Goal: Information Seeking & Learning: Check status

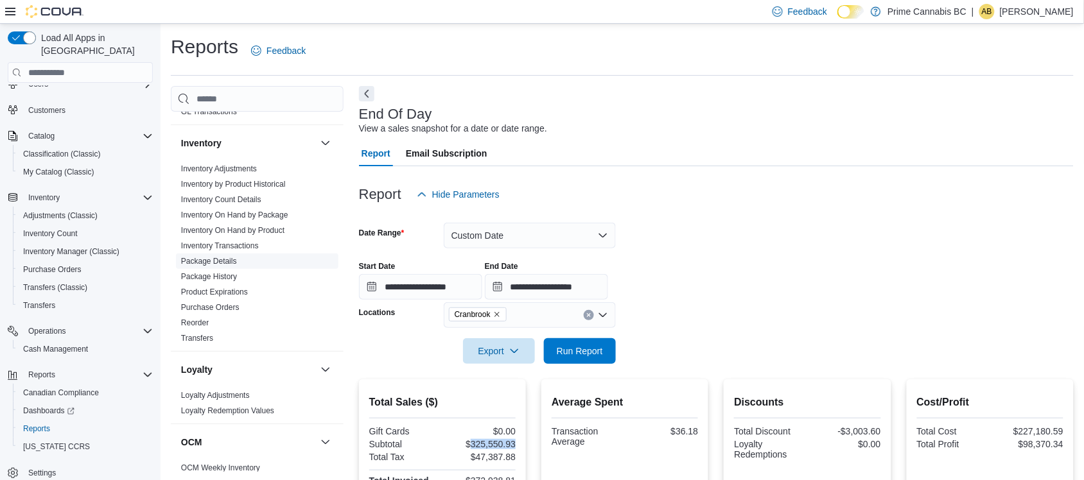
scroll to position [482, 0]
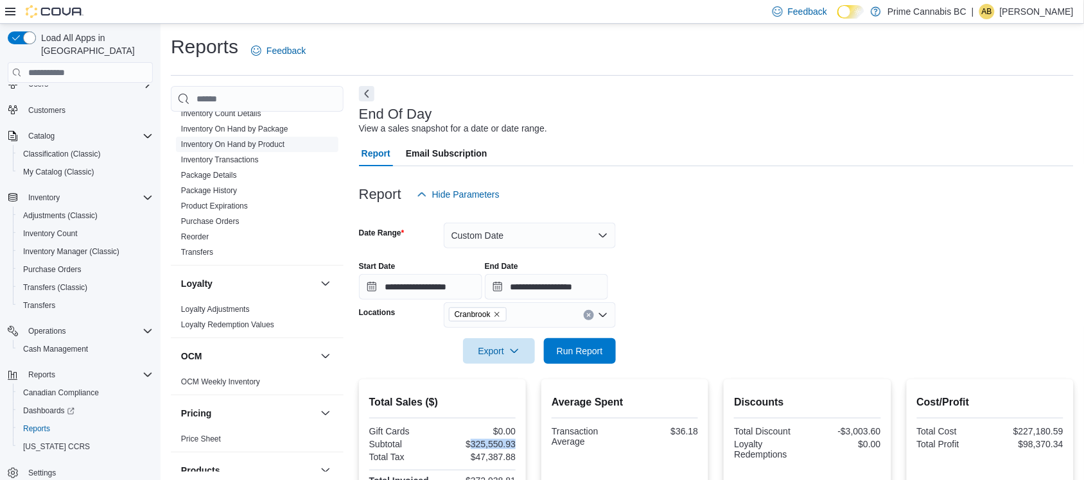
click at [233, 145] on link "Inventory On Hand by Product" at bounding box center [232, 144] width 103 height 9
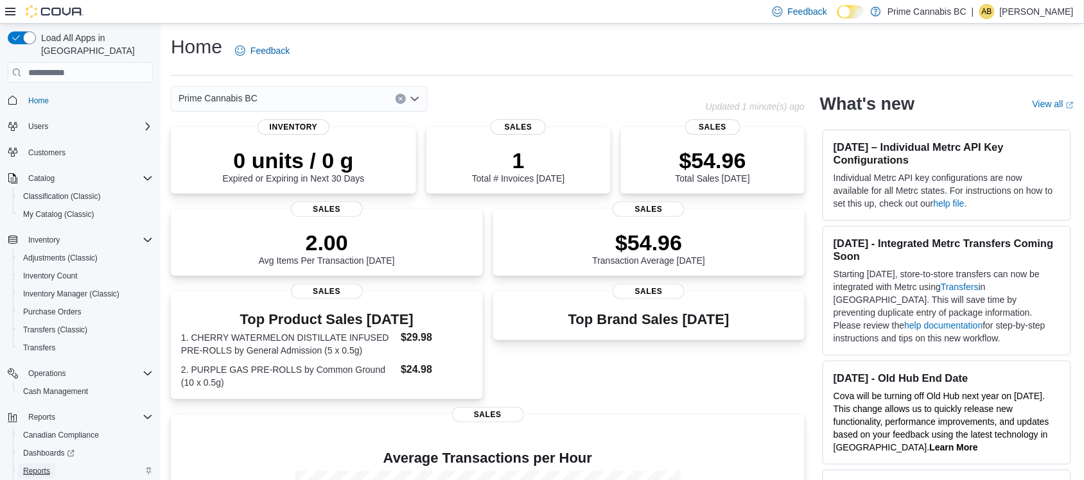
click at [37, 466] on span "Reports" at bounding box center [36, 471] width 27 height 10
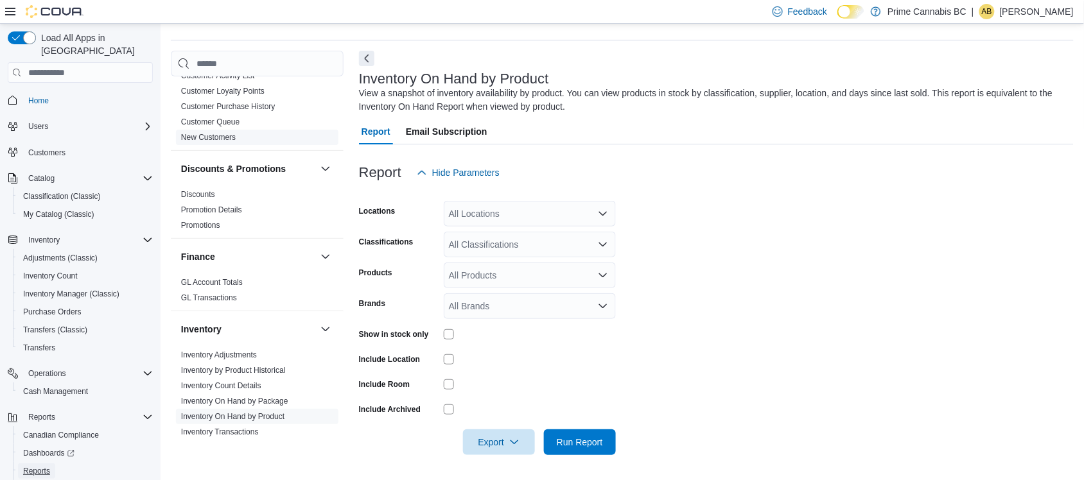
scroll to position [321, 0]
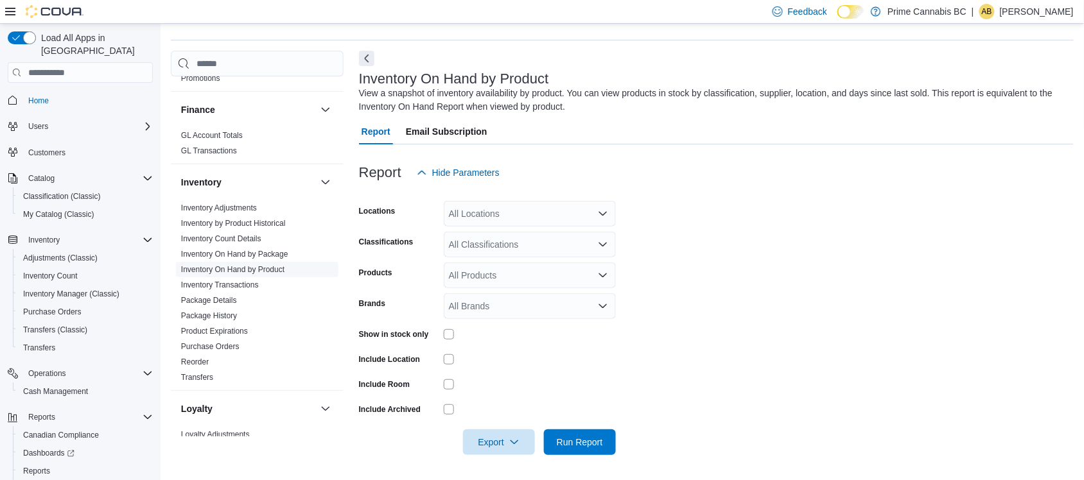
click at [242, 268] on link "Inventory On Hand by Product" at bounding box center [232, 269] width 103 height 9
click at [569, 213] on div "All Locations" at bounding box center [530, 214] width 172 height 26
click at [489, 254] on span "Cranbrook" at bounding box center [492, 254] width 42 height 13
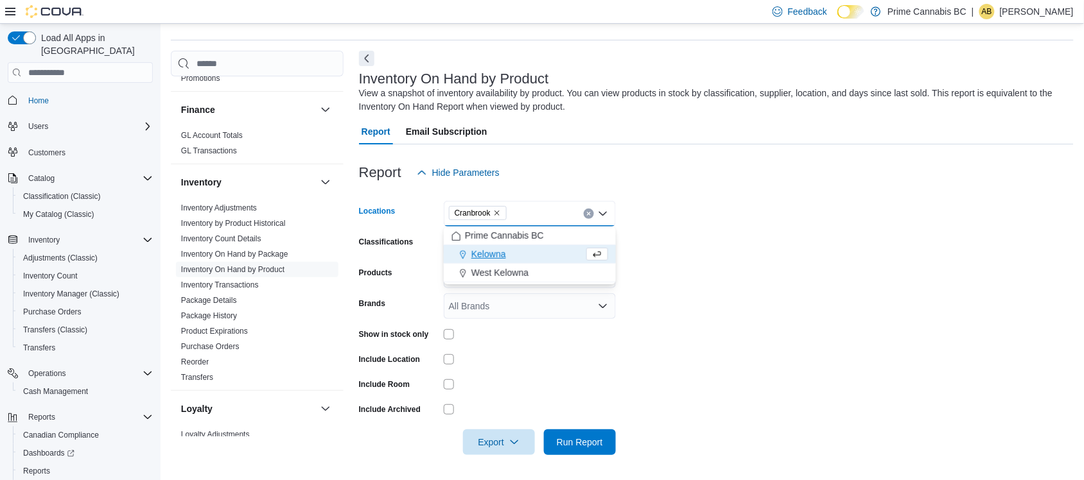
click at [771, 187] on div at bounding box center [716, 193] width 715 height 15
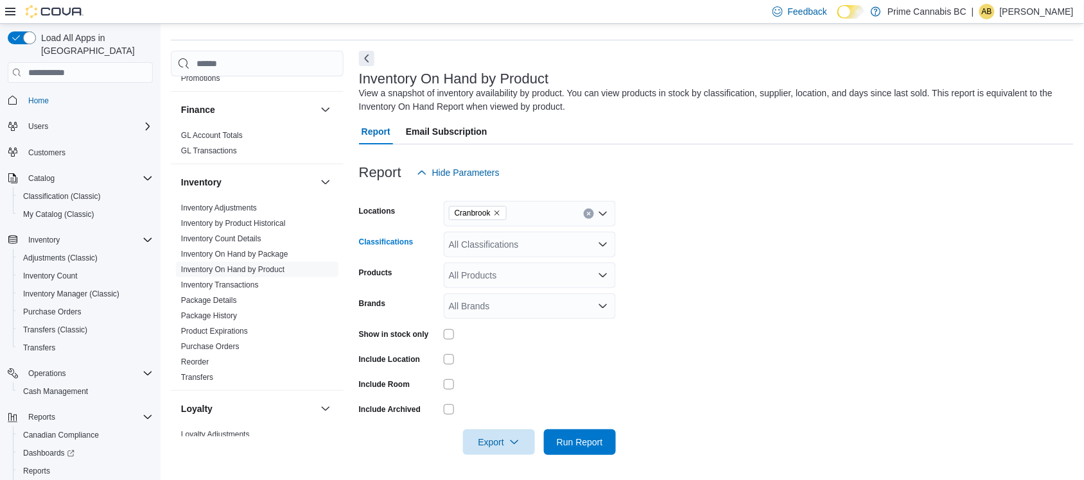
click at [538, 246] on div "All Classifications" at bounding box center [530, 245] width 172 height 26
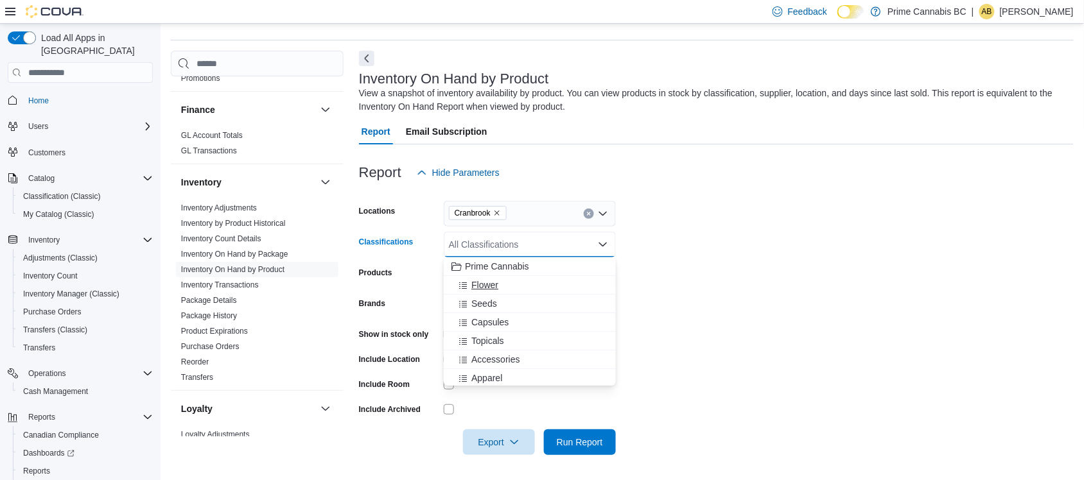
click at [487, 286] on span "Flower" at bounding box center [484, 285] width 27 height 13
click at [766, 231] on form "Locations Cranbrook Classifications Flower Combo box. Selected. Flower. Press B…" at bounding box center [716, 321] width 715 height 270
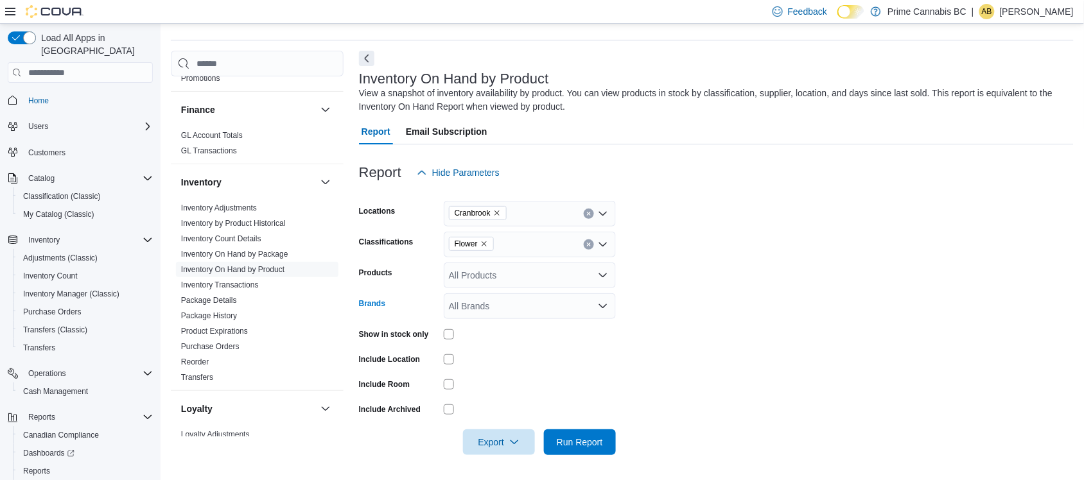
click at [527, 308] on div "All Brands" at bounding box center [530, 307] width 172 height 26
drag, startPoint x: 759, startPoint y: 287, endPoint x: 747, endPoint y: 290, distance: 11.8
click at [759, 287] on form "Locations Cranbrook Classifications Flower Products All Products Brands All Bra…" at bounding box center [716, 321] width 715 height 270
click at [567, 441] on span "Run Report" at bounding box center [580, 442] width 46 height 13
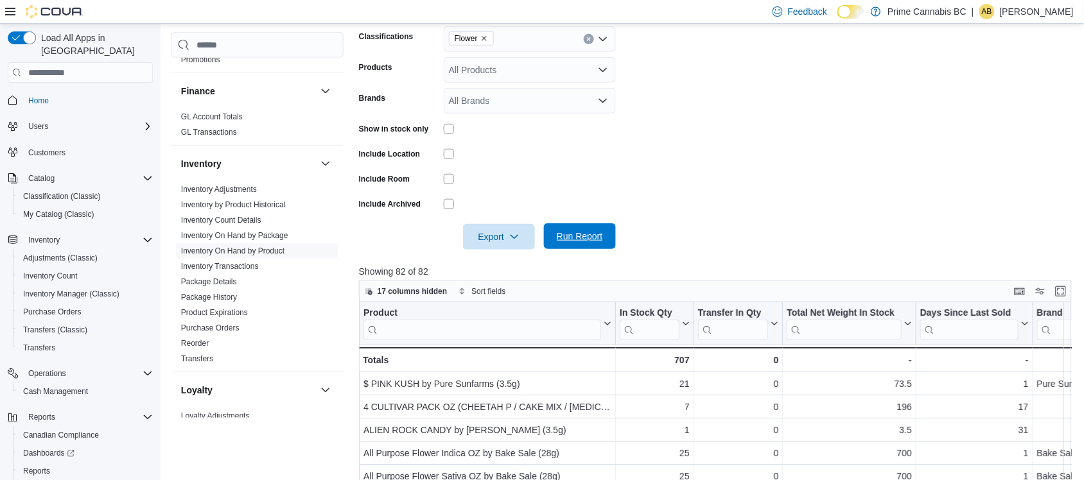
scroll to position [435, 0]
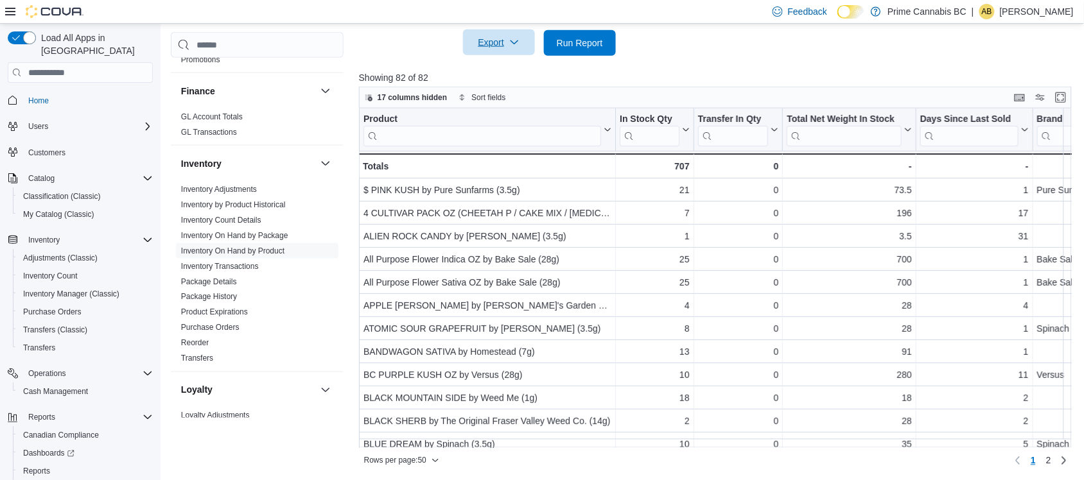
click at [487, 48] on span "Export" at bounding box center [499, 43] width 57 height 26
click at [489, 61] on button "Export to Excel" at bounding box center [500, 69] width 73 height 26
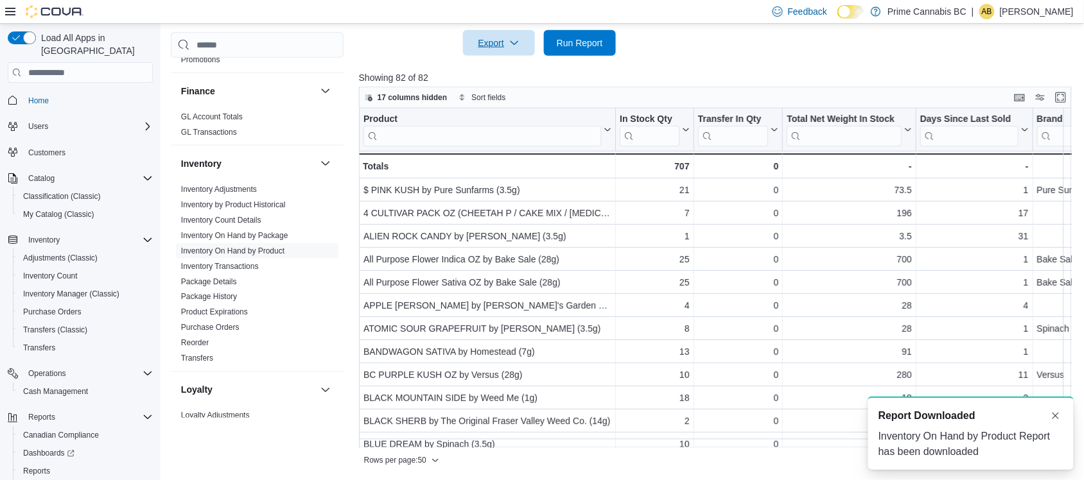
scroll to position [0, 0]
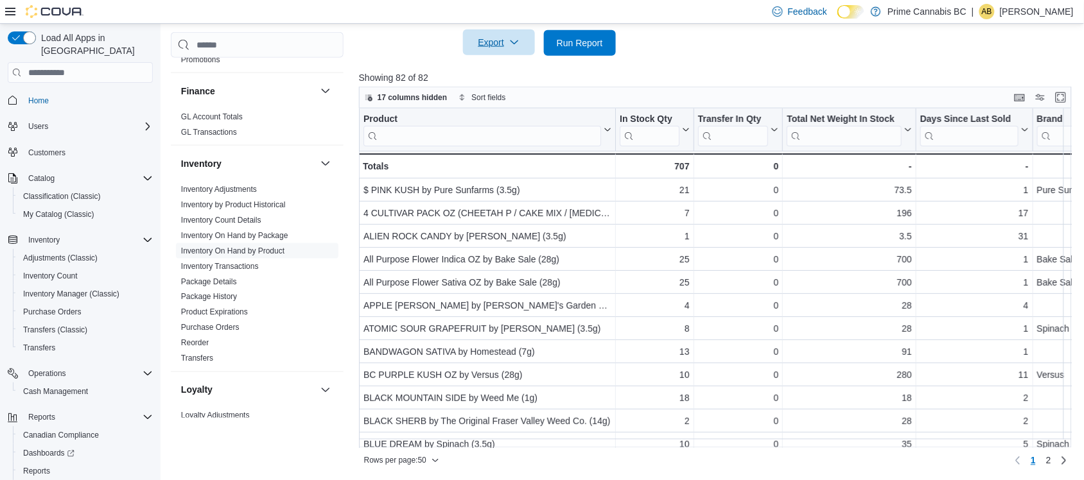
click at [484, 43] on span "Export" at bounding box center [499, 43] width 57 height 26
click at [491, 71] on span "Export to Excel" at bounding box center [501, 69] width 58 height 10
click at [495, 40] on span "Export" at bounding box center [499, 43] width 57 height 26
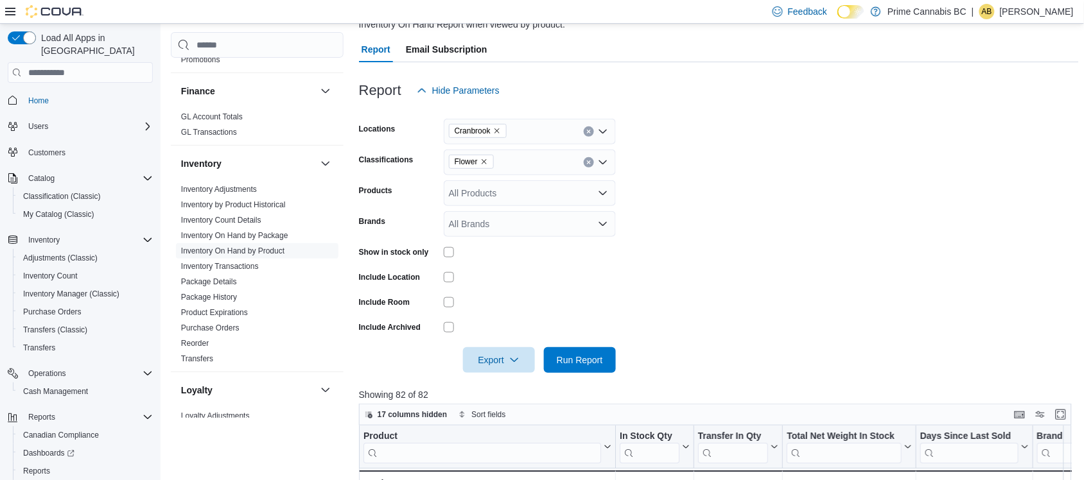
scroll to position [114, 0]
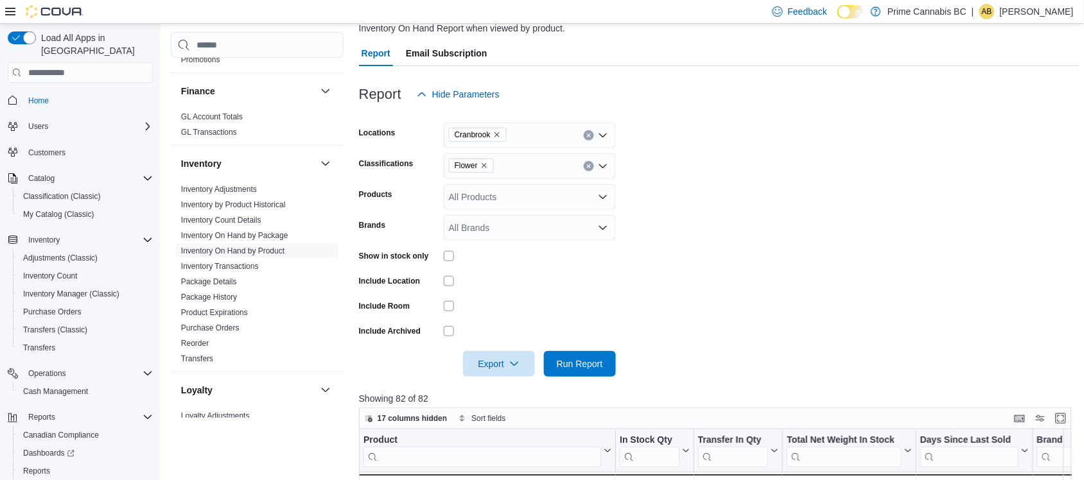
click at [522, 166] on div "Flower" at bounding box center [530, 167] width 172 height 26
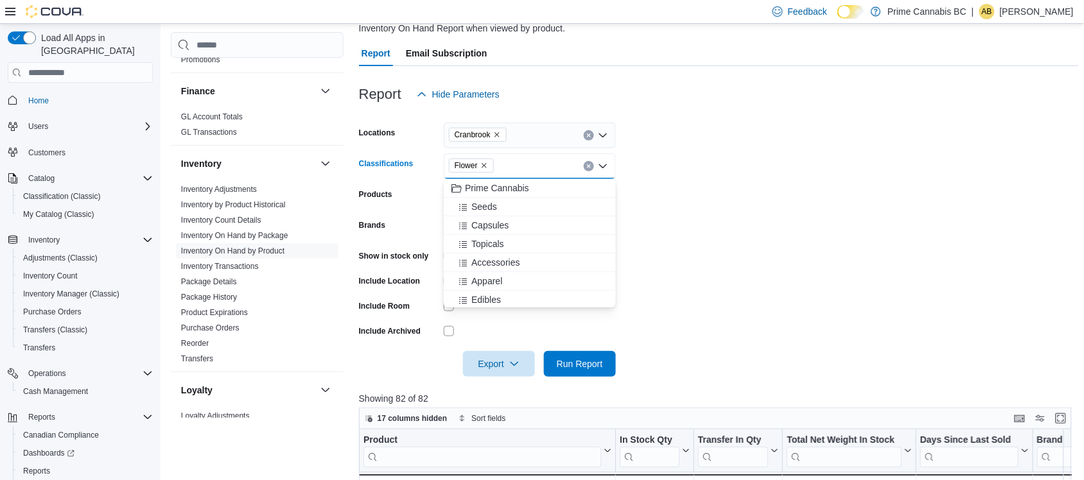
click at [479, 167] on span "Flower" at bounding box center [471, 165] width 33 height 13
click at [482, 167] on icon "Remove Flower from selection in this group" at bounding box center [484, 166] width 8 height 8
click at [479, 241] on span "Edibles" at bounding box center [486, 238] width 30 height 13
click at [717, 195] on form "Locations Cranbrook Classifications Edibles Combo box. Selected. Edibles. Press…" at bounding box center [719, 242] width 720 height 270
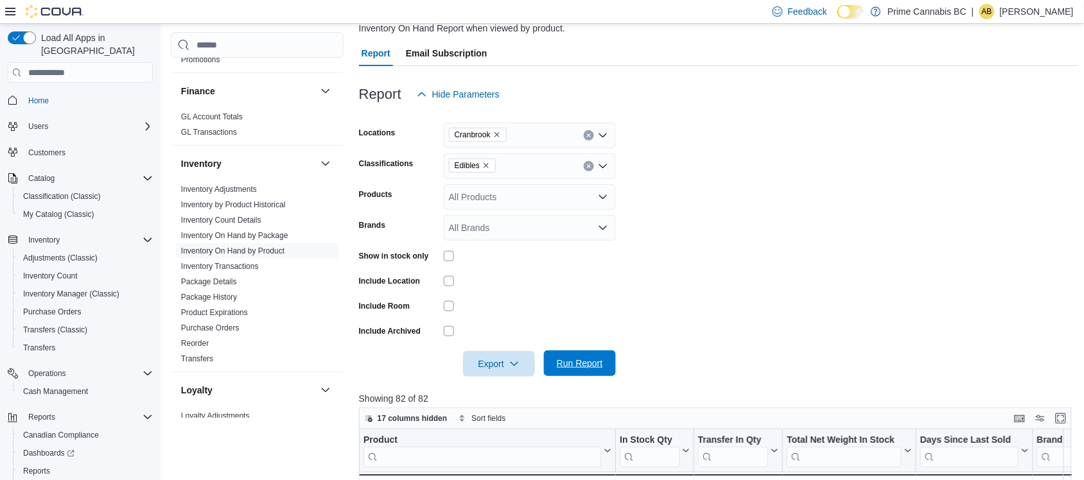
click at [585, 362] on span "Run Report" at bounding box center [580, 363] width 46 height 13
click at [498, 364] on span "Export" at bounding box center [499, 364] width 57 height 26
click at [514, 381] on button "Export to Excel" at bounding box center [500, 390] width 73 height 26
click at [603, 166] on icon "Open list of options" at bounding box center [603, 166] width 10 height 10
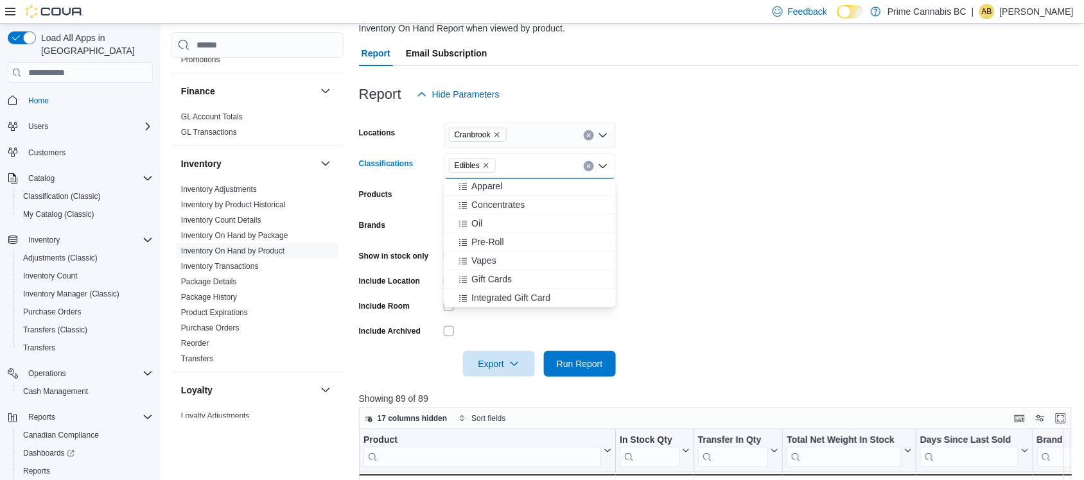
scroll to position [132, 0]
click at [490, 222] on span "Pre-Roll" at bounding box center [487, 223] width 33 height 13
click at [483, 164] on icon "Remove Edibles from selection in this group" at bounding box center [486, 166] width 8 height 8
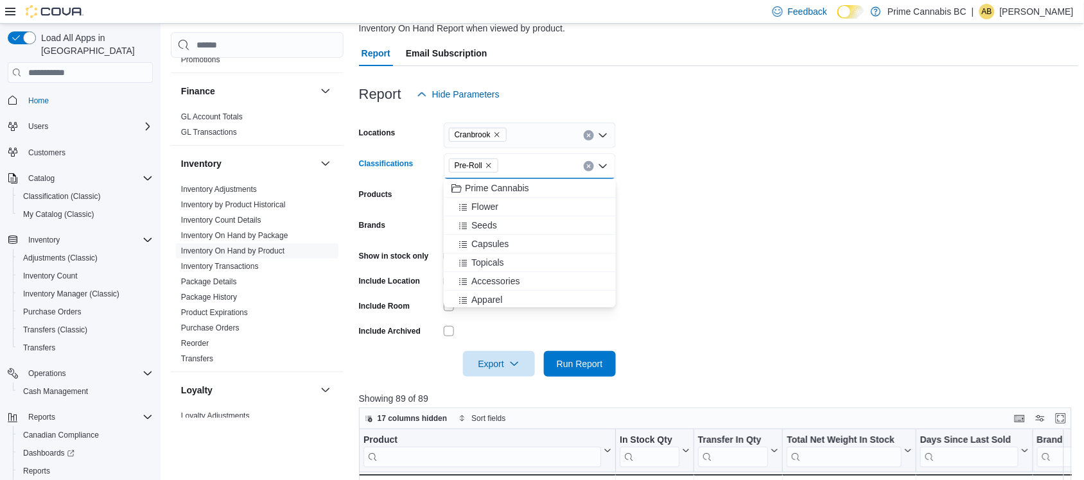
click at [737, 159] on form "Locations Cranbrook Classifications Pre-Roll Combo box. Selected. Pre-Roll. Pre…" at bounding box center [719, 242] width 720 height 270
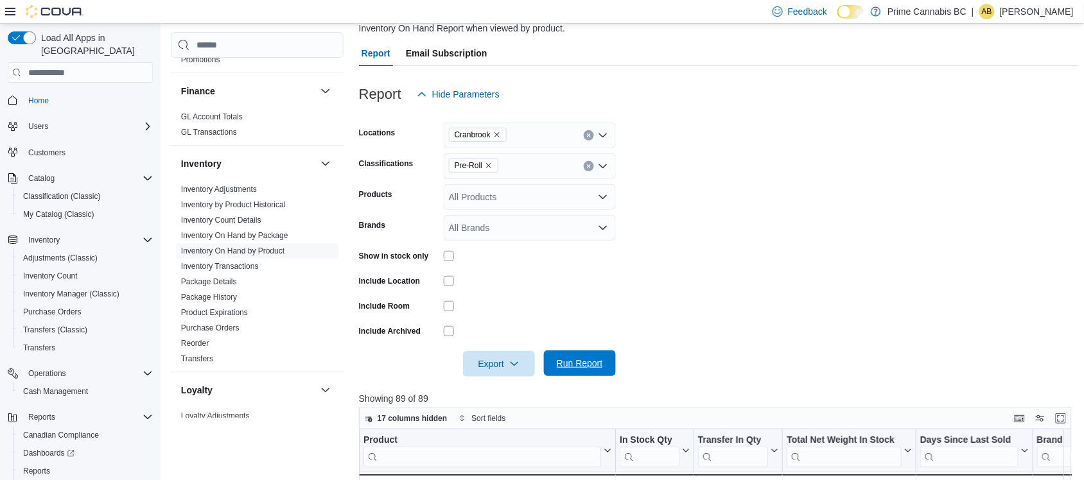
click at [576, 368] on span "Run Report" at bounding box center [580, 363] width 46 height 13
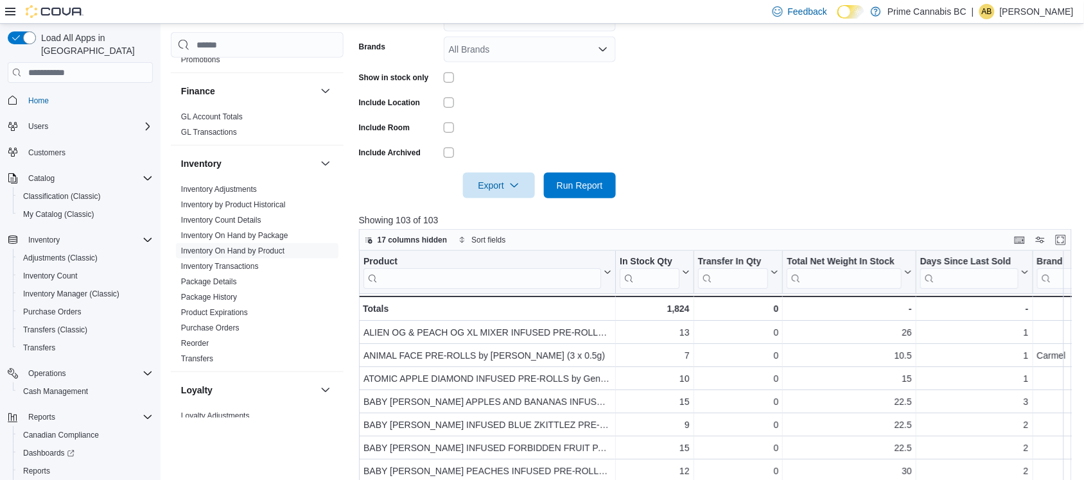
scroll to position [355, 0]
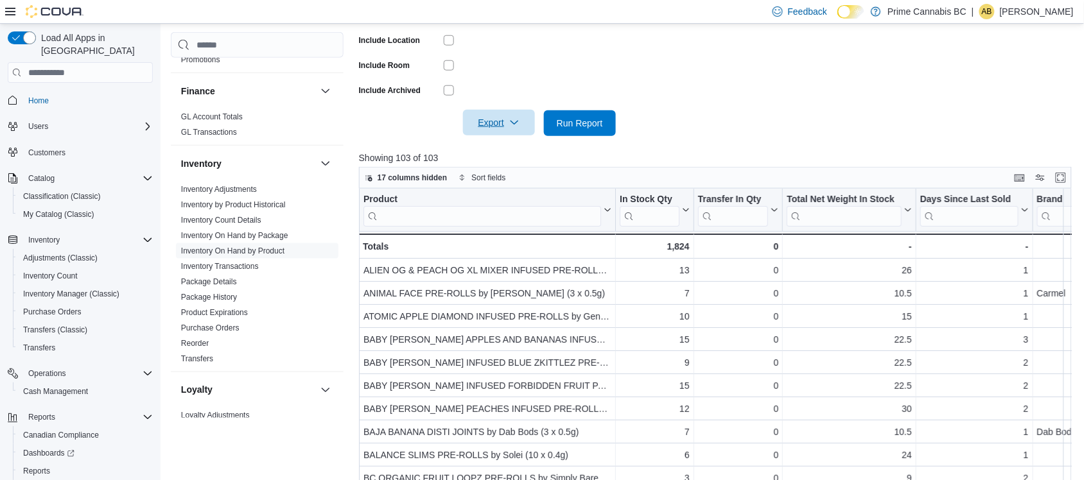
click at [506, 121] on span "Export" at bounding box center [499, 123] width 57 height 26
click at [498, 148] on span "Export to Excel" at bounding box center [501, 149] width 58 height 10
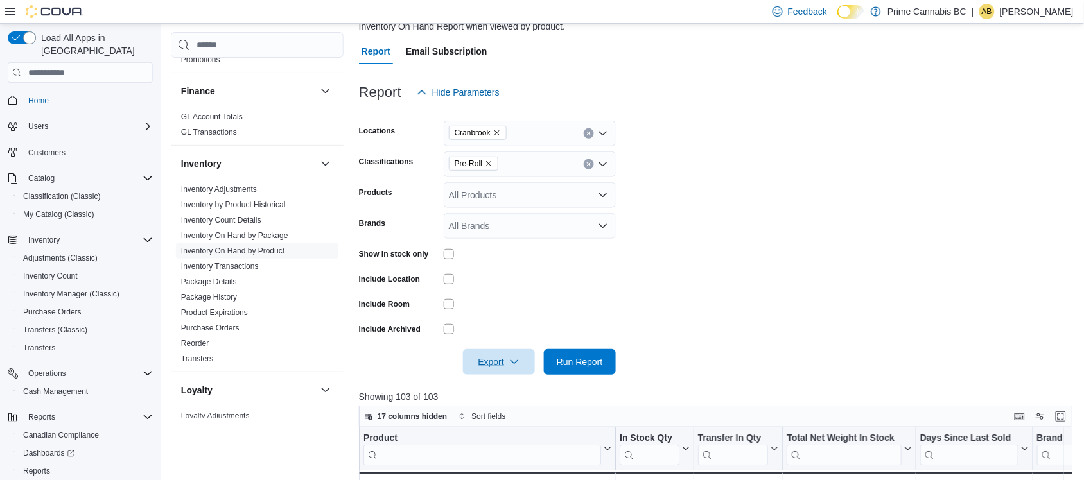
scroll to position [114, 0]
click at [508, 161] on div "Pre-Roll" at bounding box center [530, 167] width 172 height 26
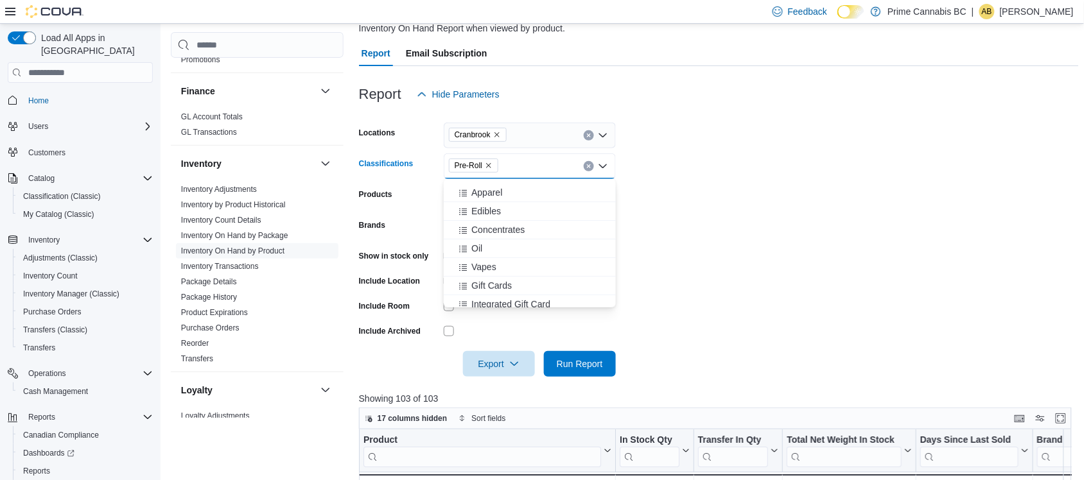
scroll to position [132, 0]
click at [495, 239] on span "Vapes" at bounding box center [483, 242] width 25 height 13
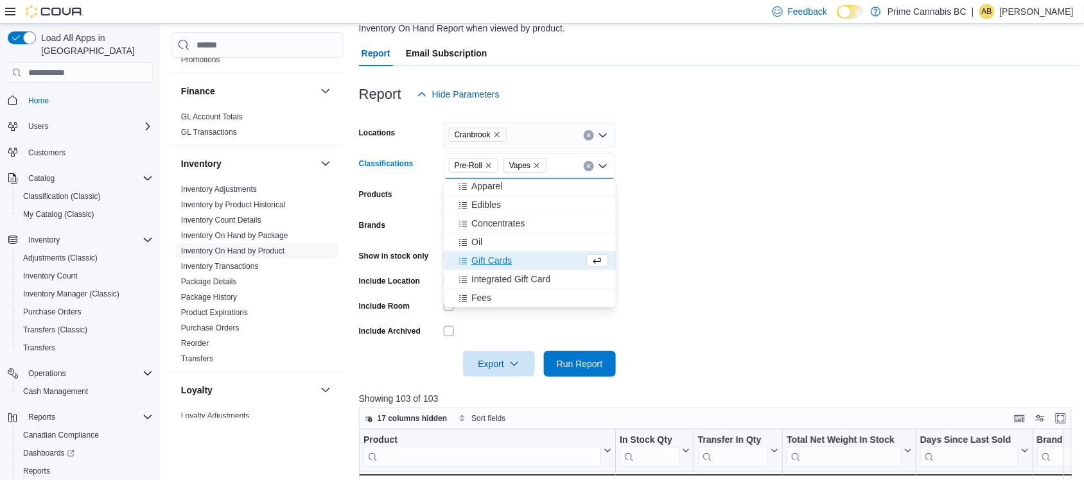
scroll to position [114, 0]
click at [485, 164] on icon "Remove Pre-Roll from selection in this group" at bounding box center [489, 166] width 8 height 8
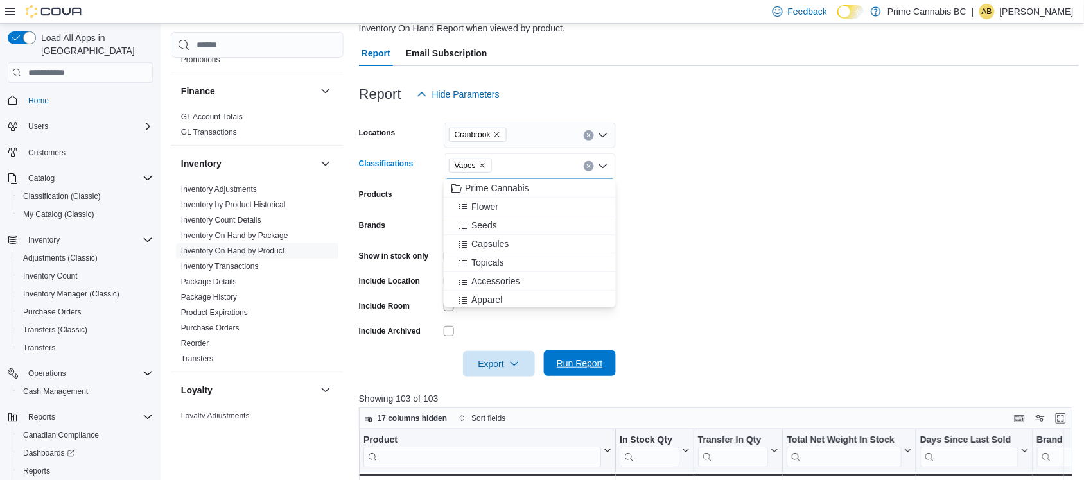
click at [588, 355] on span "Run Report" at bounding box center [580, 364] width 57 height 26
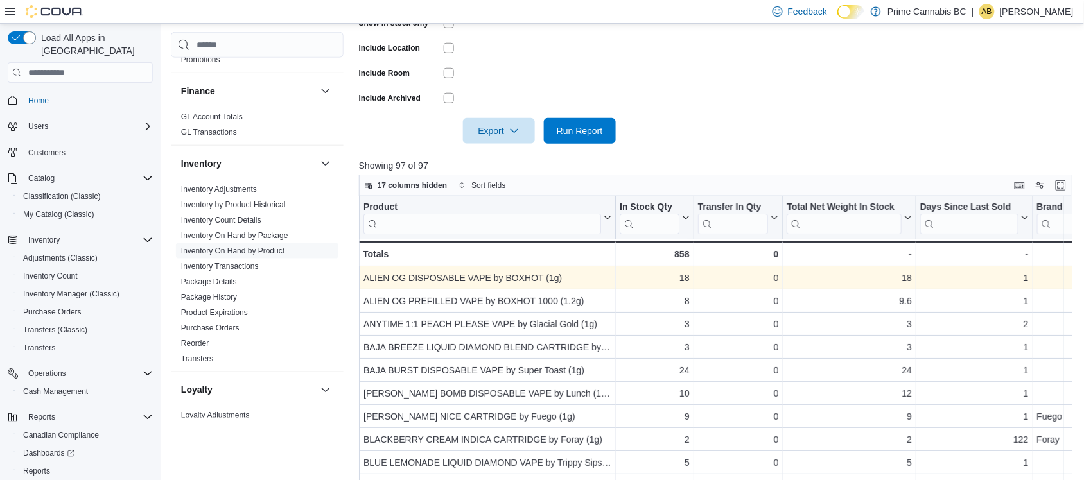
scroll to position [355, 0]
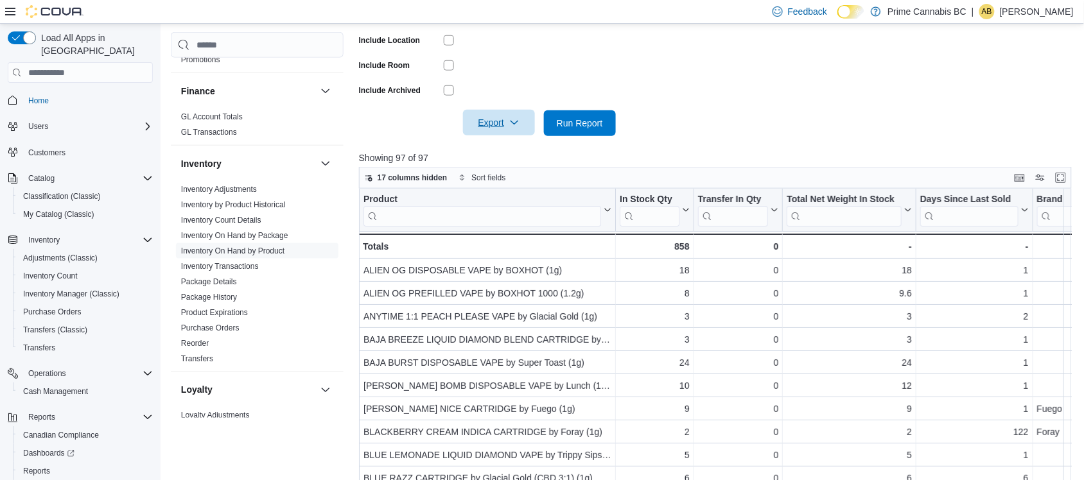
click at [499, 126] on span "Export" at bounding box center [499, 123] width 57 height 26
click at [497, 146] on span "Export to Excel" at bounding box center [501, 149] width 58 height 10
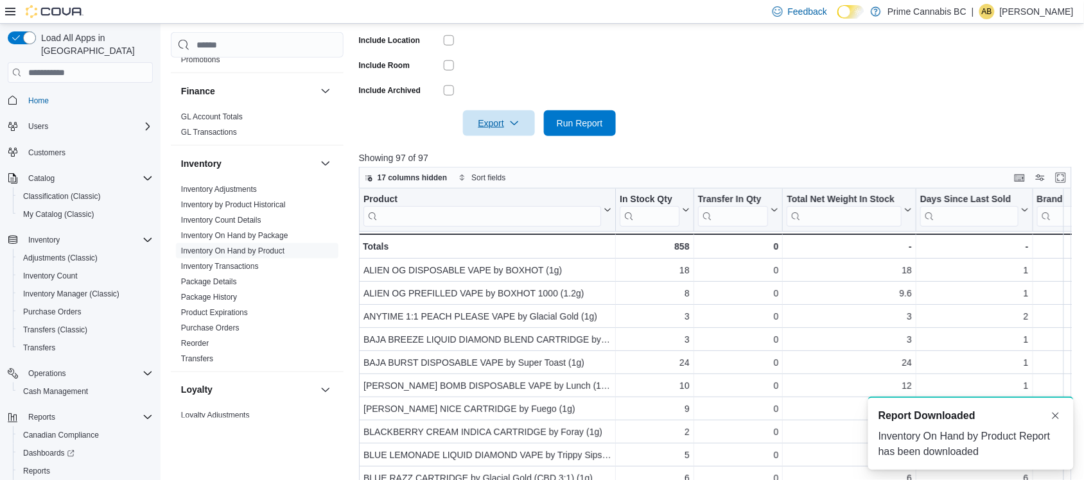
scroll to position [0, 0]
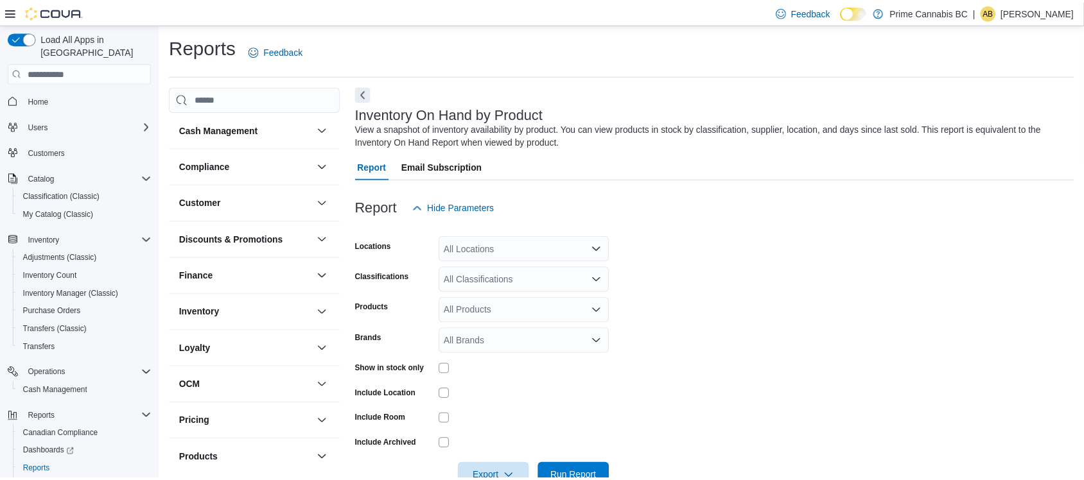
scroll to position [35, 0]
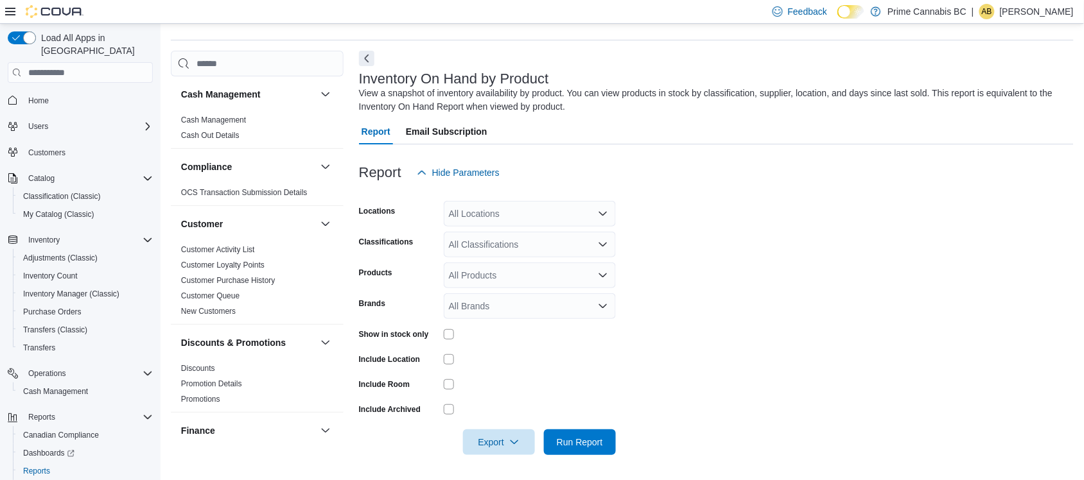
click at [563, 214] on div "All Locations" at bounding box center [530, 214] width 172 height 26
click at [405, 190] on div at bounding box center [716, 193] width 715 height 15
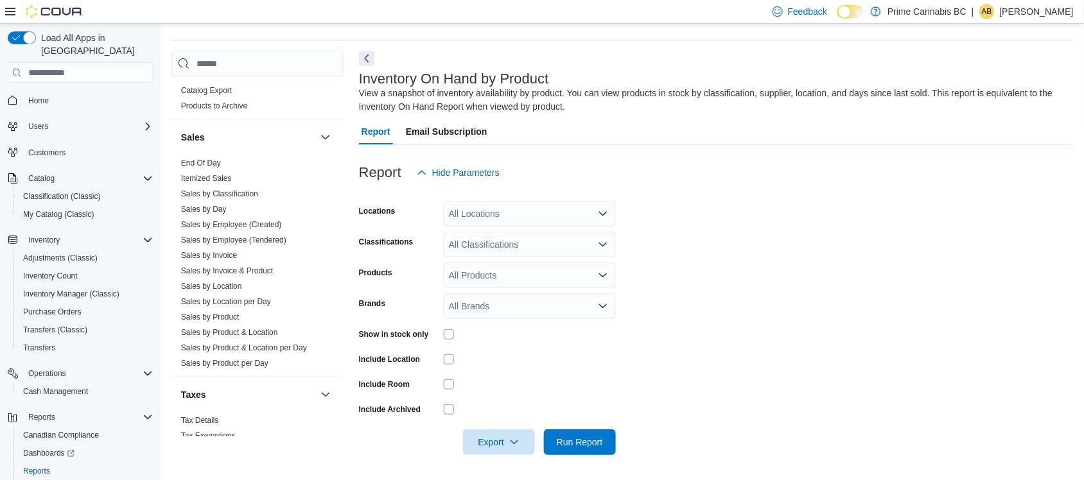
scroll to position [879, 0]
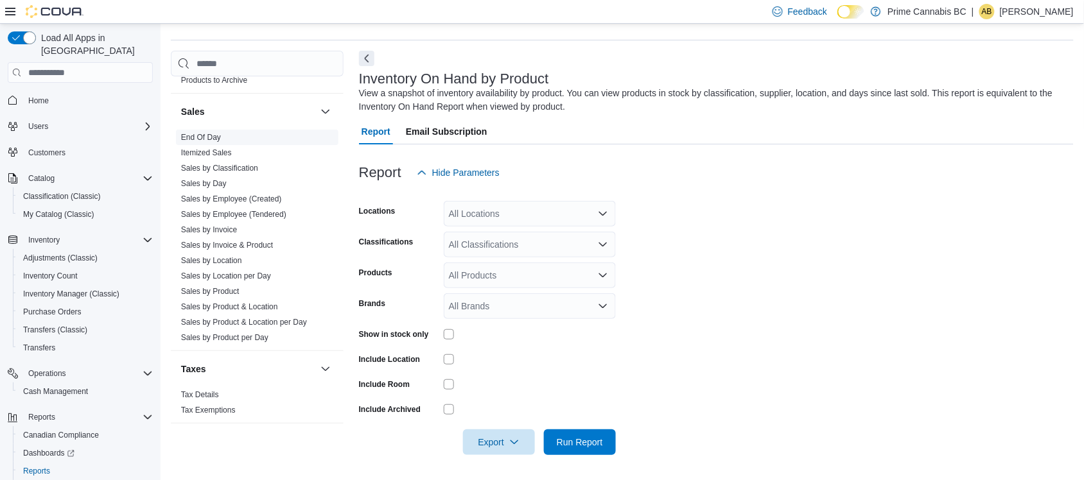
click at [210, 136] on link "End Of Day" at bounding box center [201, 137] width 40 height 9
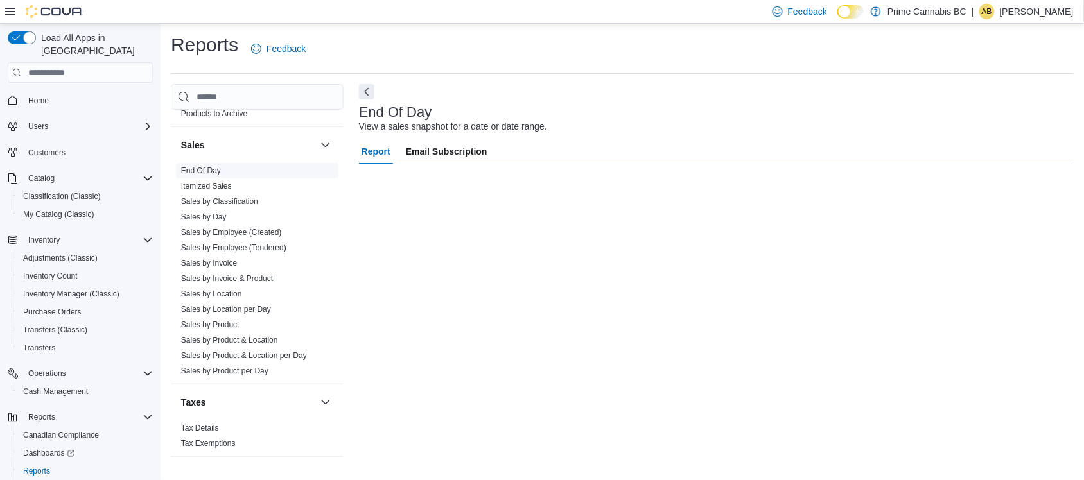
scroll to position [2, 0]
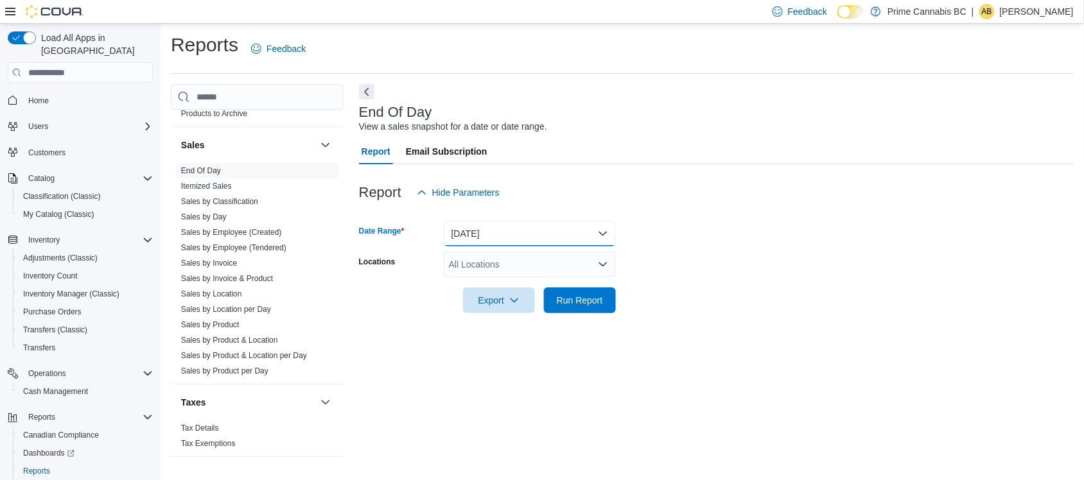
click at [507, 236] on button "[DATE]" at bounding box center [530, 234] width 172 height 26
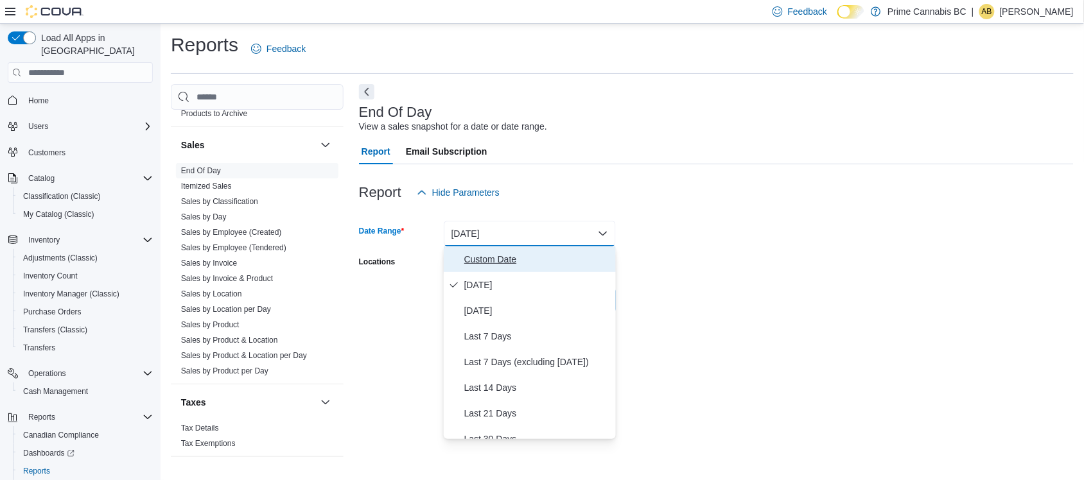
click at [492, 252] on span "Custom Date" at bounding box center [537, 259] width 146 height 15
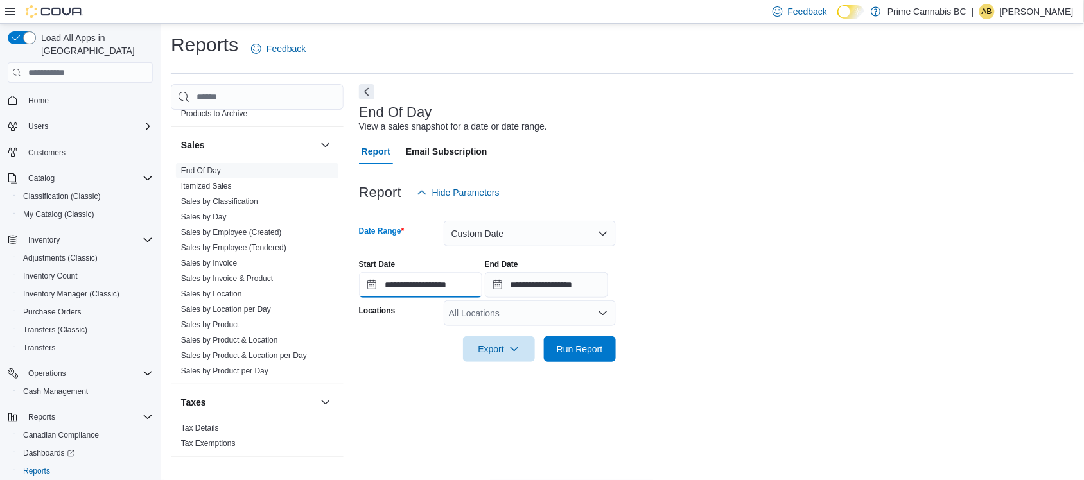
click at [425, 277] on input "**********" at bounding box center [420, 285] width 123 height 26
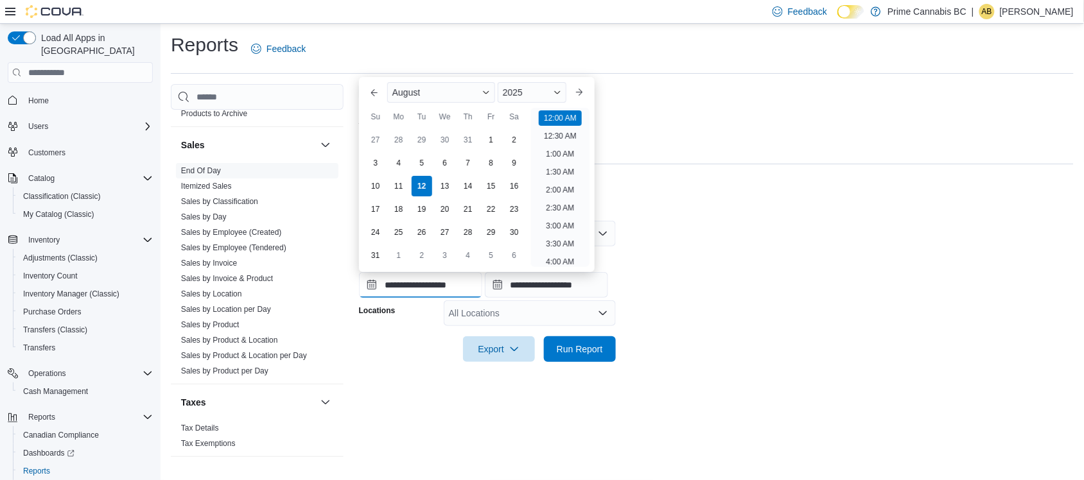
scroll to position [40, 0]
click at [370, 84] on button "Previous Month" at bounding box center [374, 92] width 21 height 21
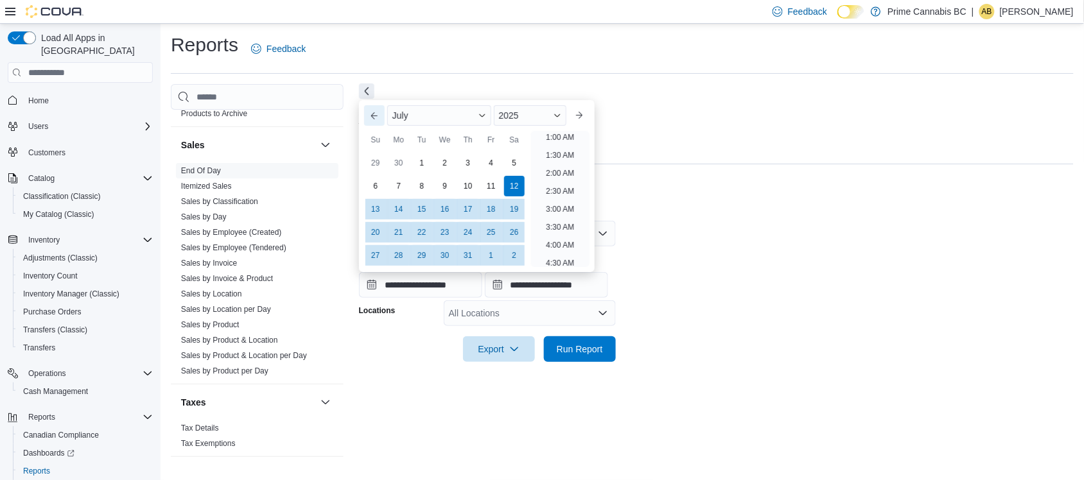
scroll to position [2, 0]
click at [368, 119] on button "Previous Month" at bounding box center [374, 115] width 21 height 21
click at [378, 161] on div "1" at bounding box center [375, 163] width 22 height 22
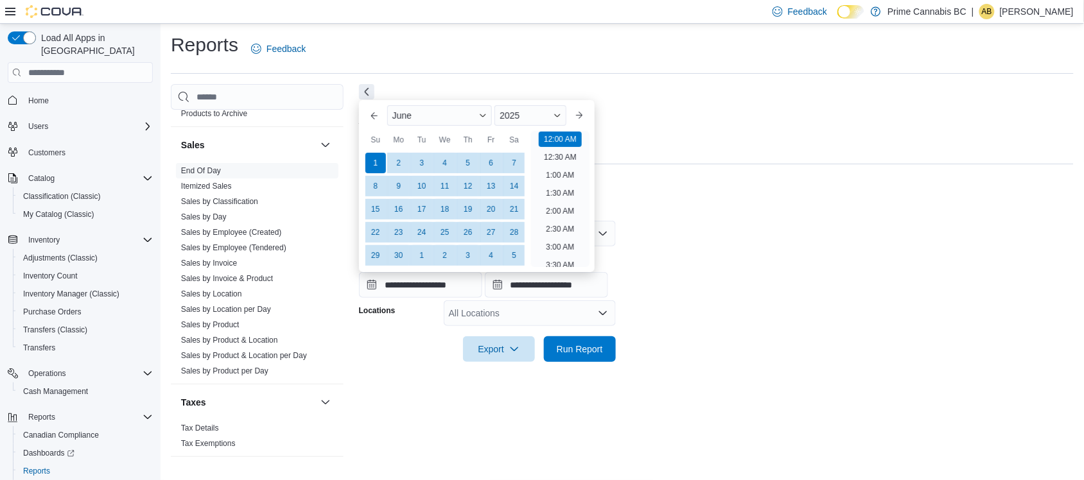
drag, startPoint x: 669, startPoint y: 169, endPoint x: 663, endPoint y: 173, distance: 7.8
click at [669, 170] on div at bounding box center [716, 171] width 715 height 15
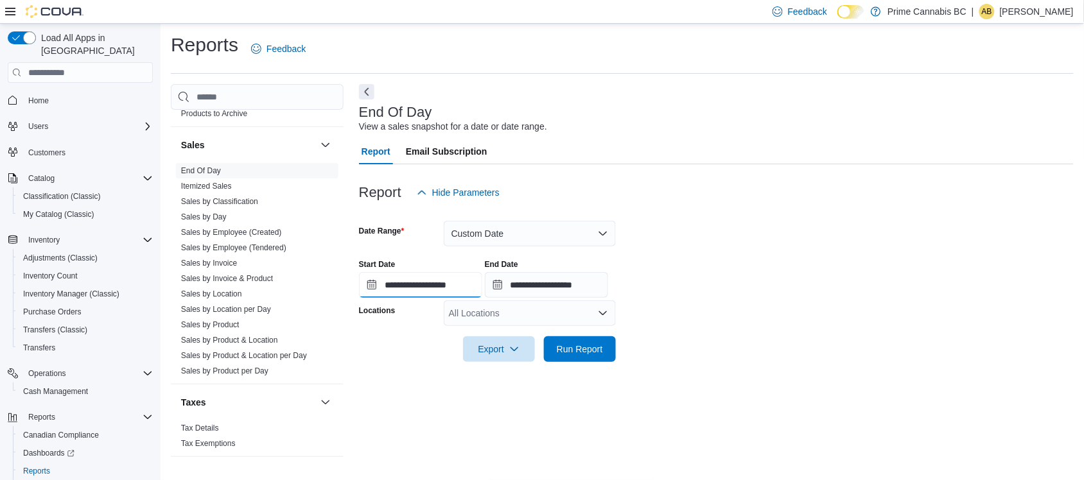
click at [439, 281] on input "**********" at bounding box center [420, 285] width 123 height 26
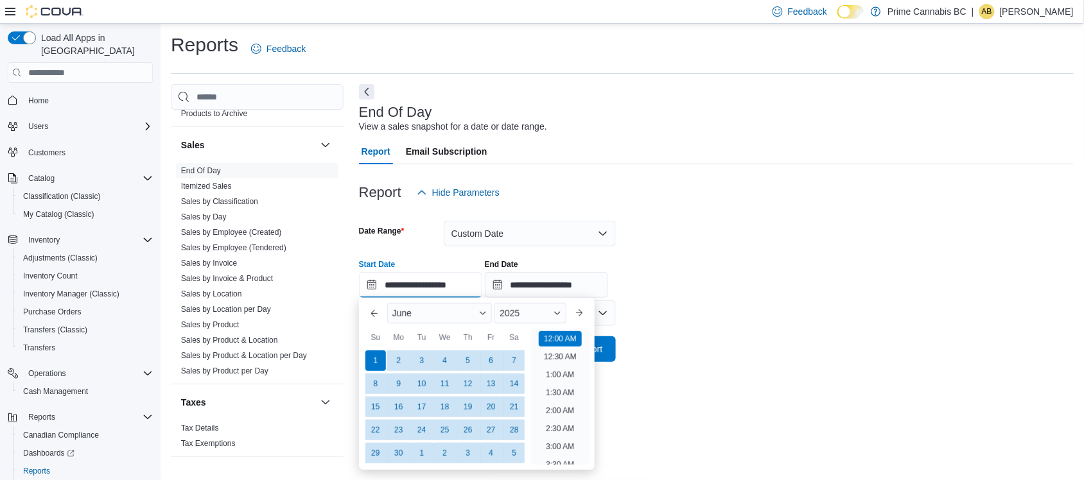
scroll to position [40, 0]
click at [552, 316] on div "2025" at bounding box center [531, 313] width 72 height 21
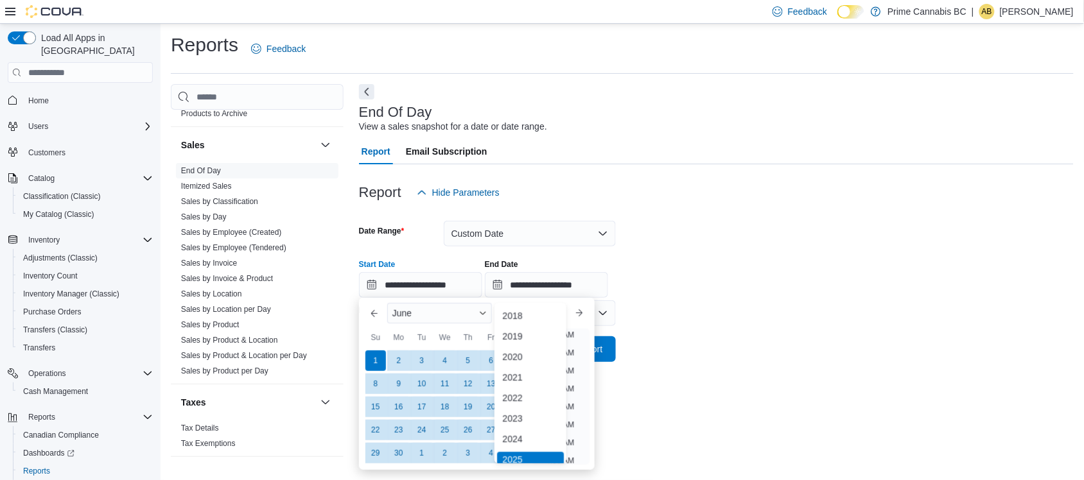
scroll to position [4, 0]
click at [509, 413] on div "2023" at bounding box center [530, 414] width 67 height 15
type input "**********"
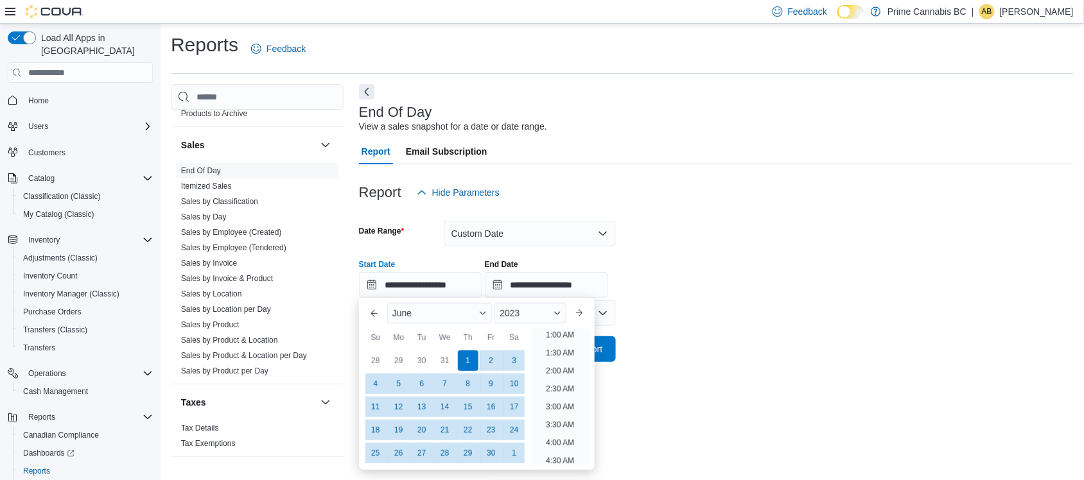
scroll to position [2, 0]
drag, startPoint x: 707, startPoint y: 324, endPoint x: 681, endPoint y: 321, distance: 25.9
click at [707, 325] on form "**********" at bounding box center [716, 284] width 715 height 157
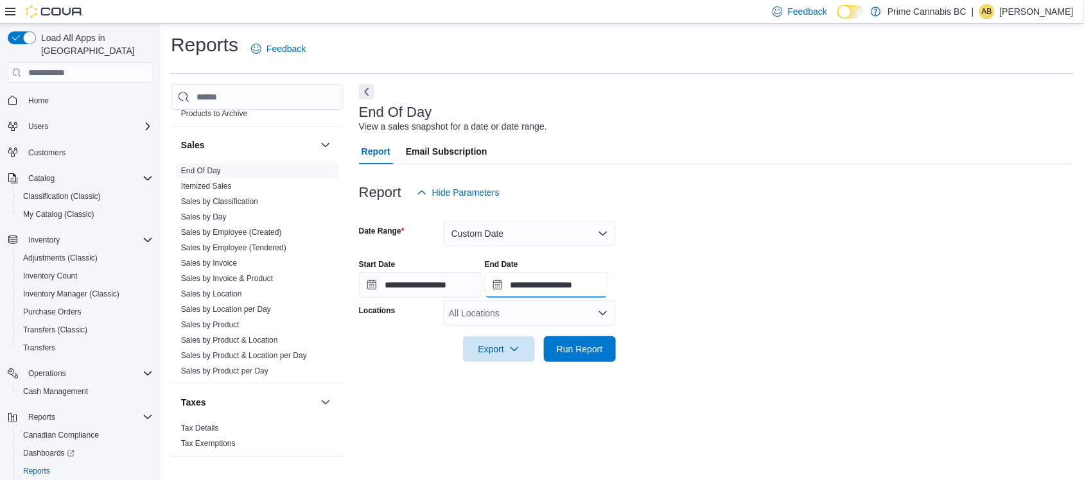
click at [537, 284] on input "**********" at bounding box center [546, 285] width 123 height 26
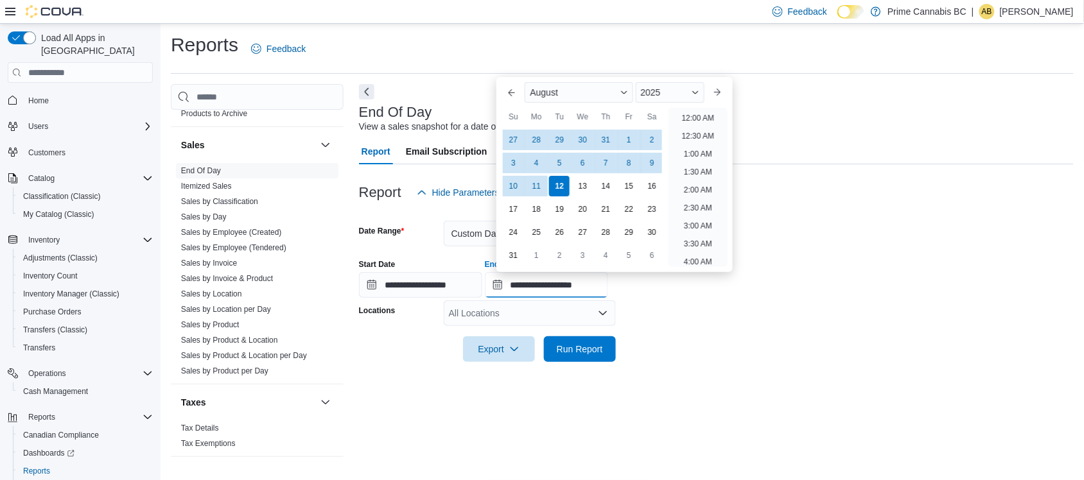
scroll to position [705, 0]
click at [689, 95] on div "2025" at bounding box center [670, 92] width 69 height 21
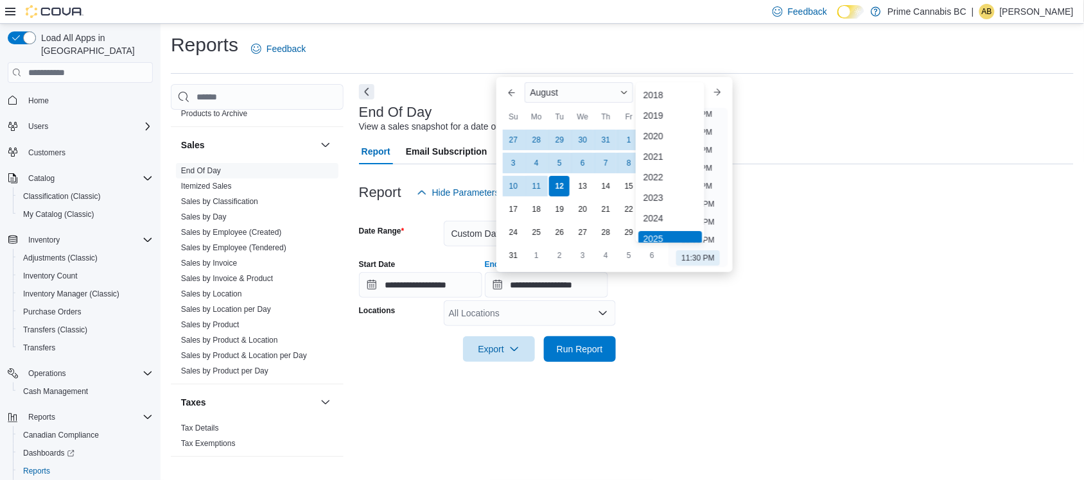
scroll to position [4, 0]
click at [660, 194] on div "2023" at bounding box center [671, 193] width 64 height 15
type input "**********"
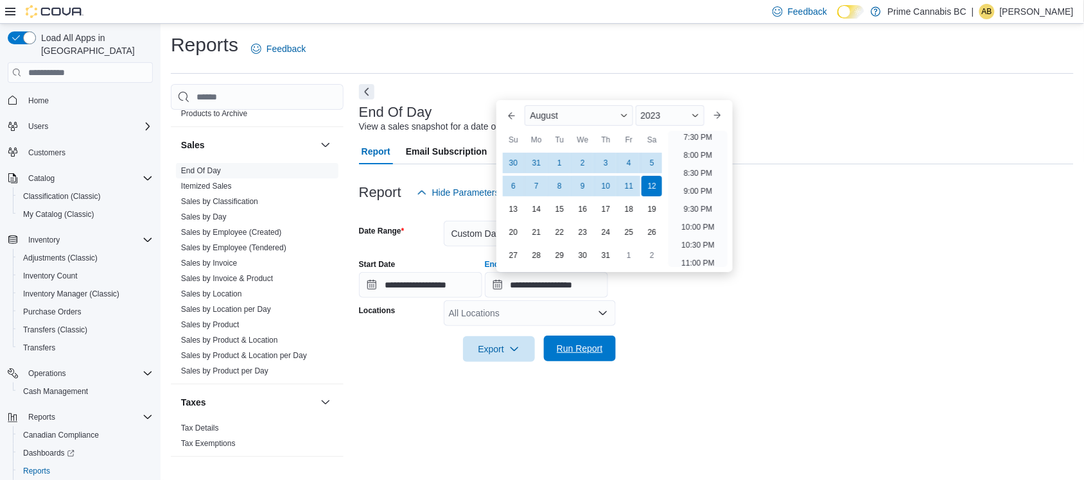
click at [592, 348] on span "Run Report" at bounding box center [580, 348] width 46 height 13
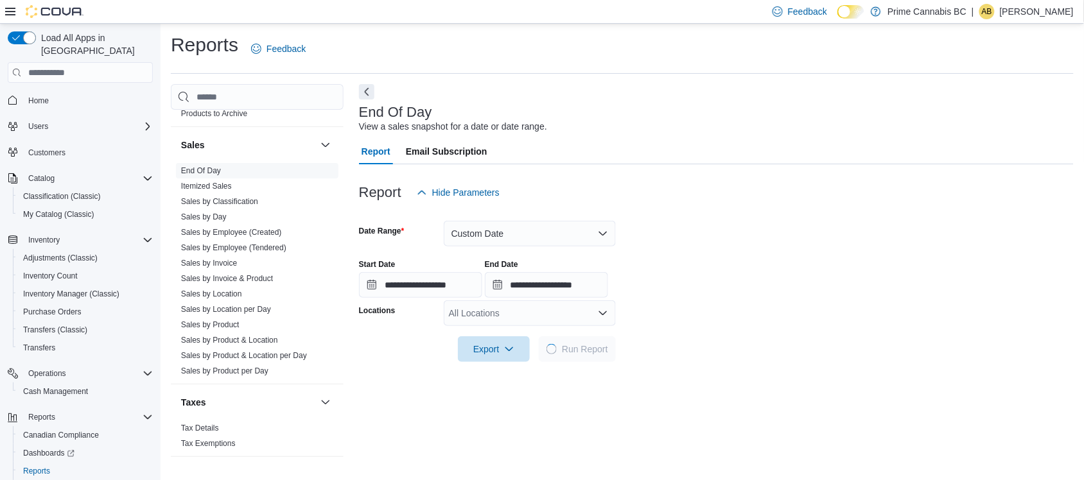
click at [577, 318] on div "All Locations" at bounding box center [530, 314] width 172 height 26
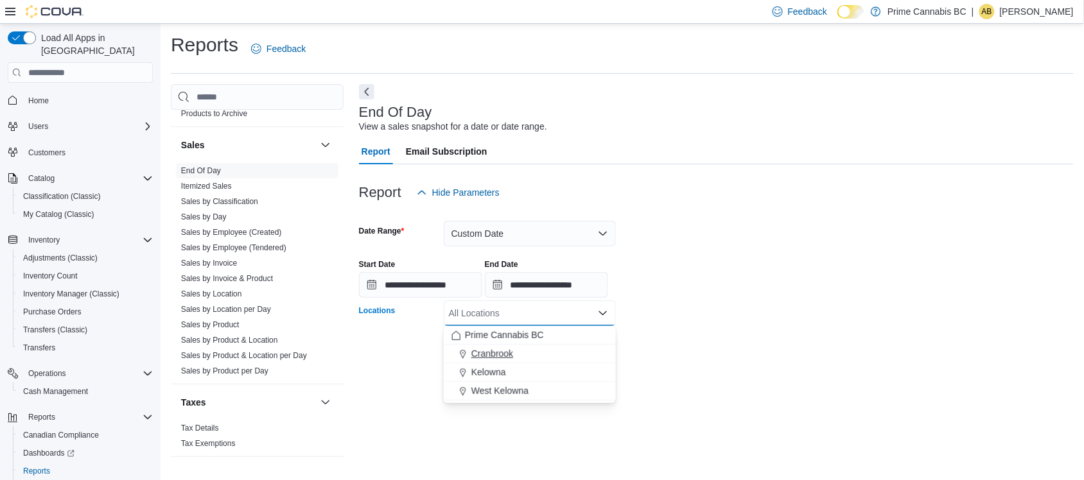
click at [508, 348] on span "Cranbrook" at bounding box center [492, 354] width 42 height 13
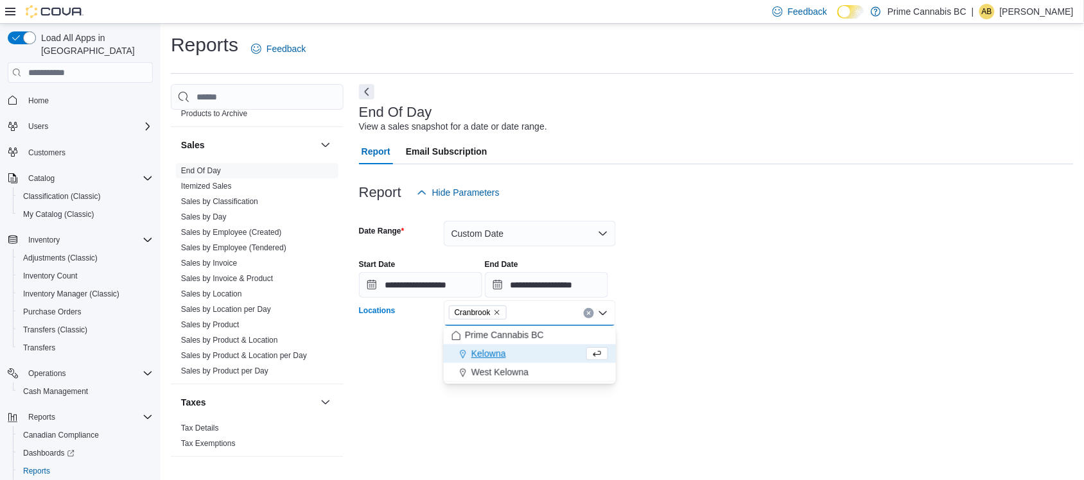
click at [656, 341] on form "**********" at bounding box center [716, 284] width 715 height 157
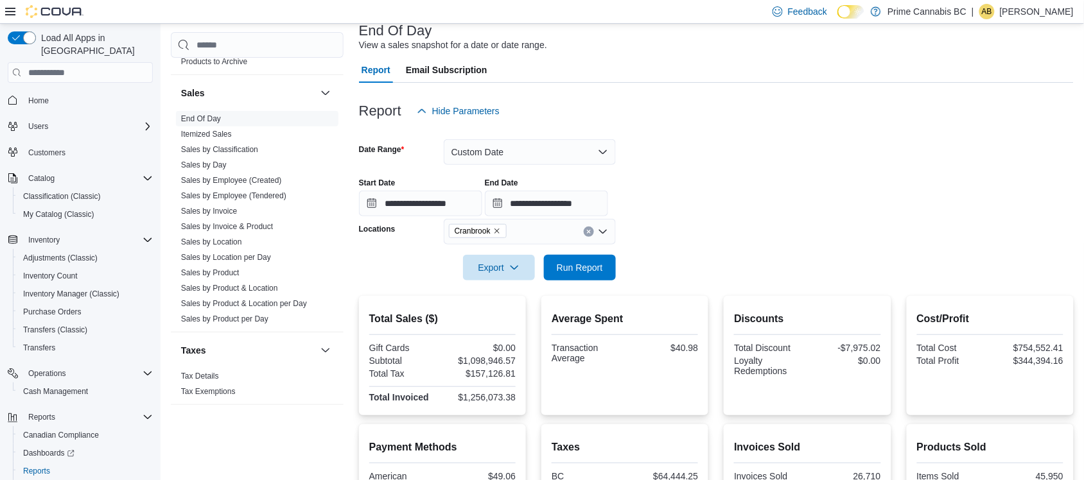
scroll to position [163, 0]
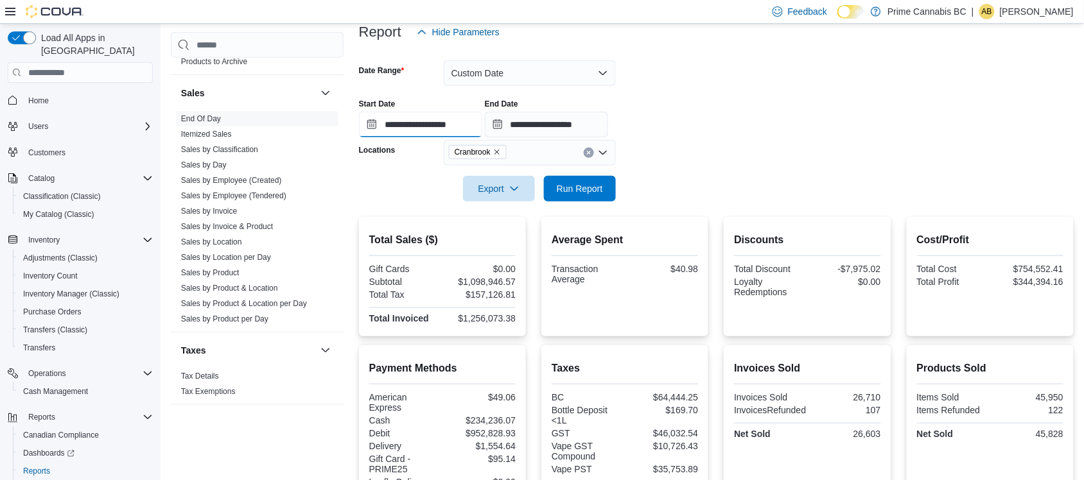
click at [473, 120] on input "**********" at bounding box center [420, 125] width 123 height 26
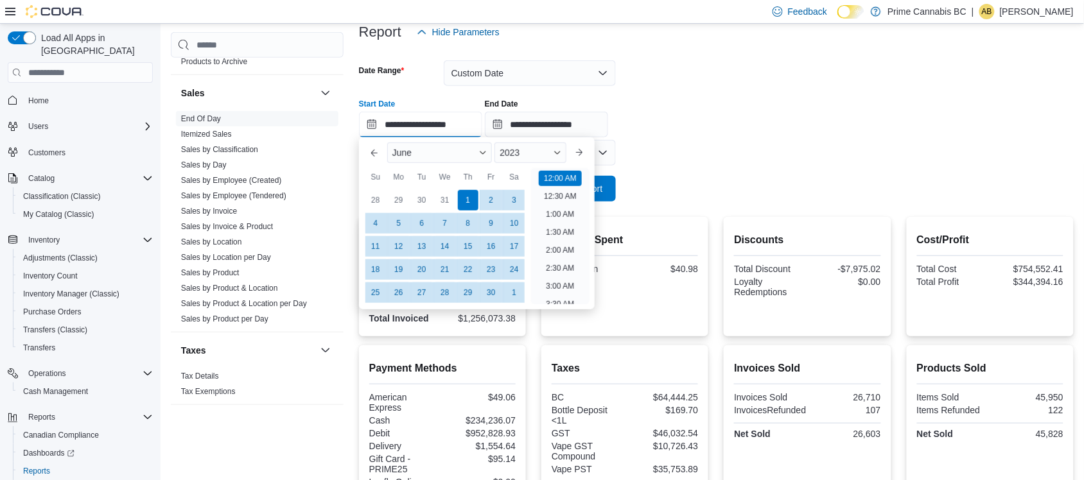
scroll to position [40, 0]
click at [466, 197] on div "1" at bounding box center [468, 200] width 22 height 22
drag, startPoint x: 705, startPoint y: 166, endPoint x: 676, endPoint y: 155, distance: 30.3
click at [704, 166] on div at bounding box center [716, 171] width 715 height 10
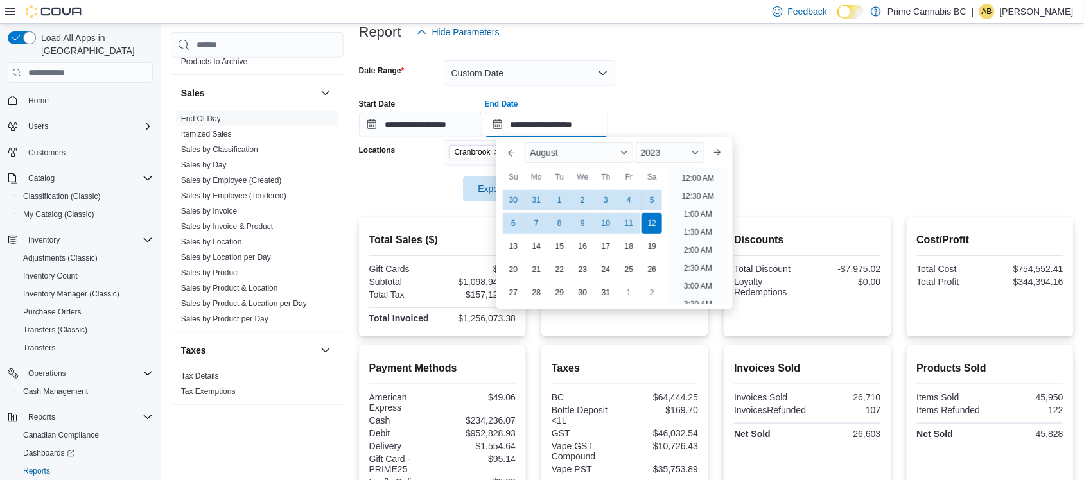
click at [605, 122] on input "**********" at bounding box center [546, 125] width 123 height 26
click at [649, 226] on div "12" at bounding box center [652, 224] width 22 height 22
click at [818, 143] on form "**********" at bounding box center [716, 123] width 715 height 157
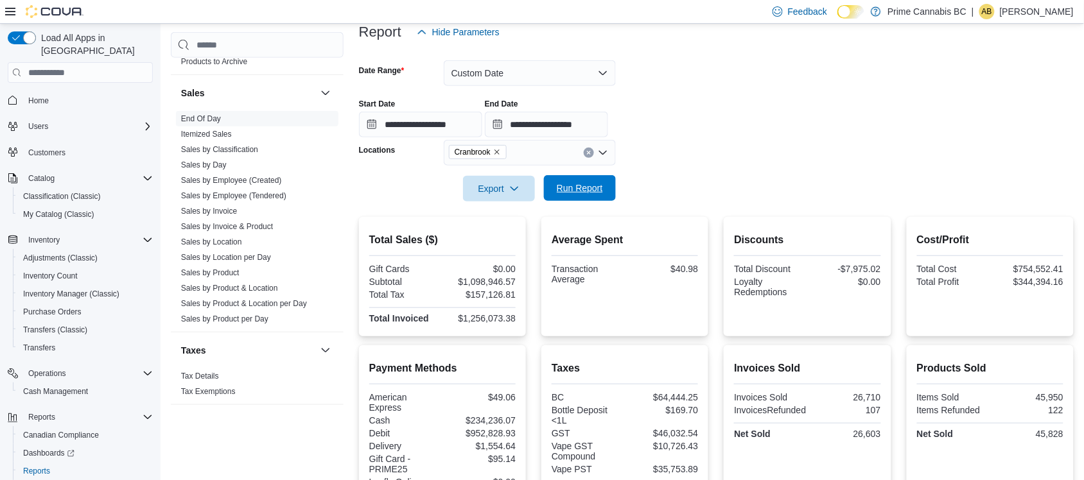
click at [601, 181] on span "Run Report" at bounding box center [580, 188] width 57 height 26
click at [486, 283] on div "$340,680.52" at bounding box center [480, 282] width 71 height 10
copy div "340,680.52"
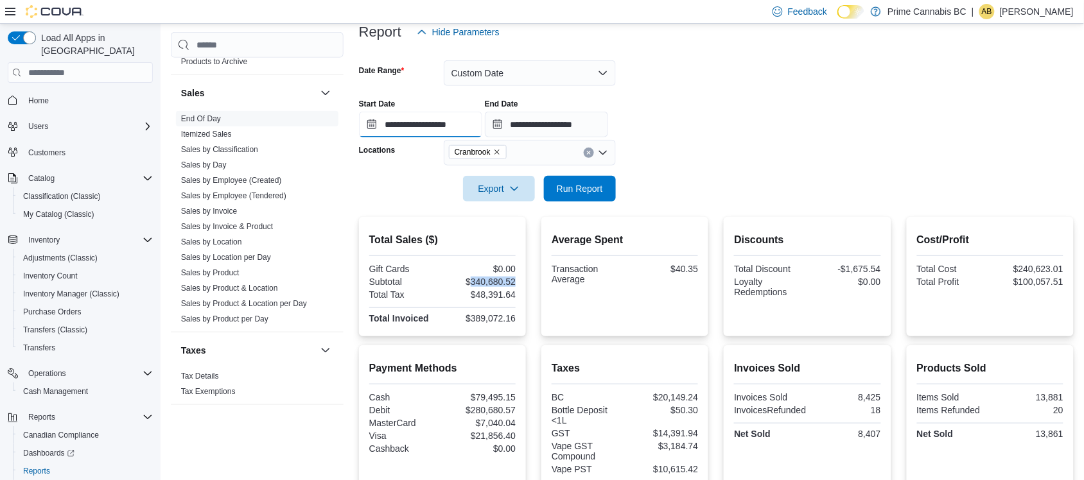
click at [409, 116] on input "**********" at bounding box center [420, 125] width 123 height 26
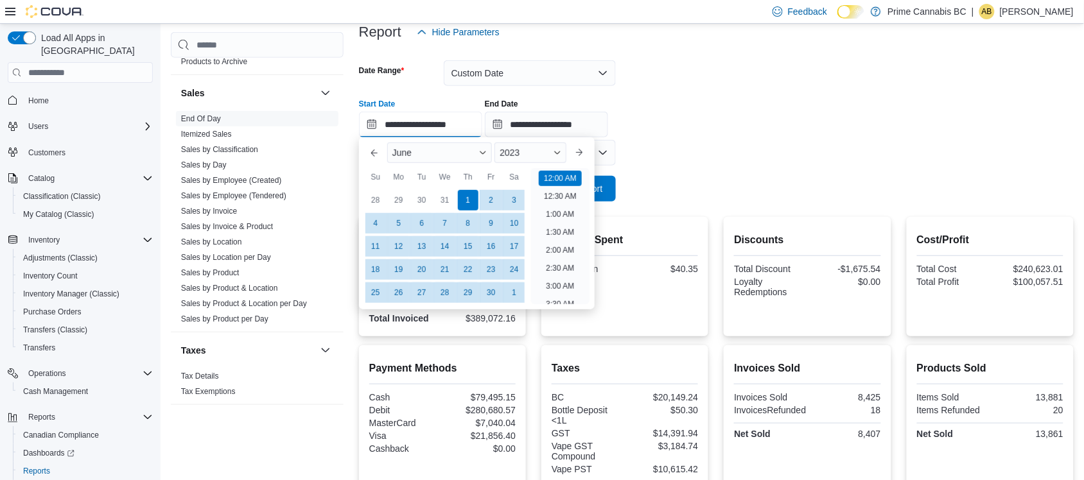
scroll to position [40, 0]
click at [547, 152] on div "2023" at bounding box center [531, 153] width 72 height 21
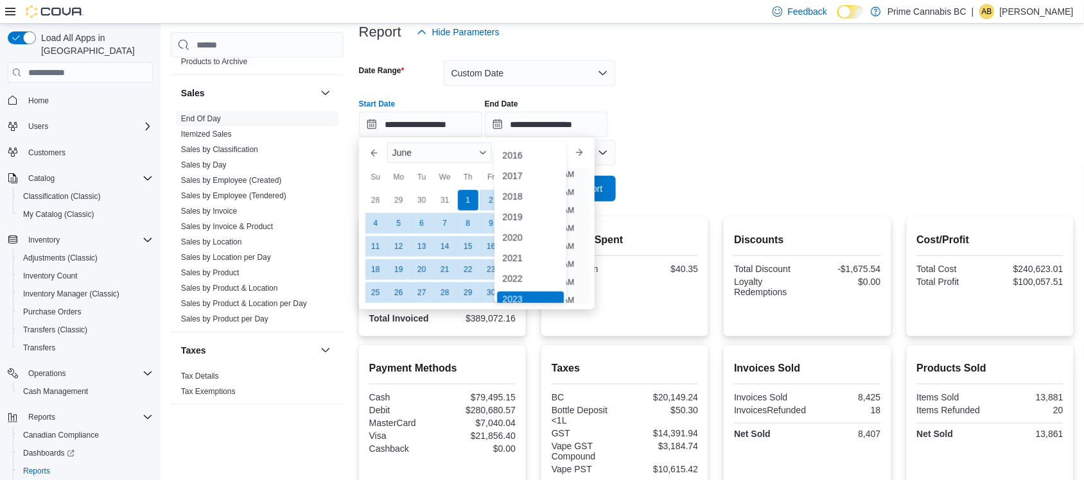
scroll to position [4, 0]
click at [519, 270] on div "2022" at bounding box center [530, 274] width 67 height 15
type input "**********"
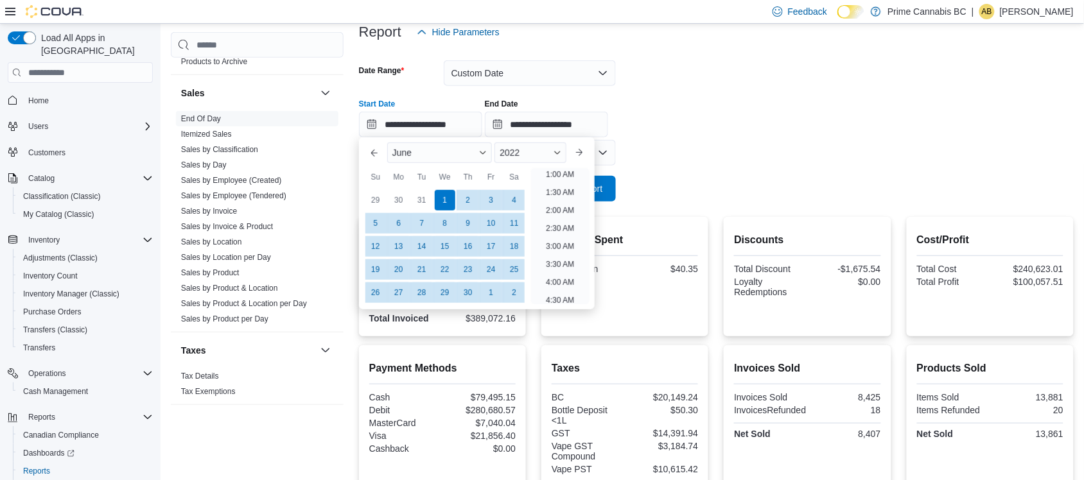
scroll to position [2, 0]
click at [689, 141] on form "**********" at bounding box center [716, 123] width 715 height 157
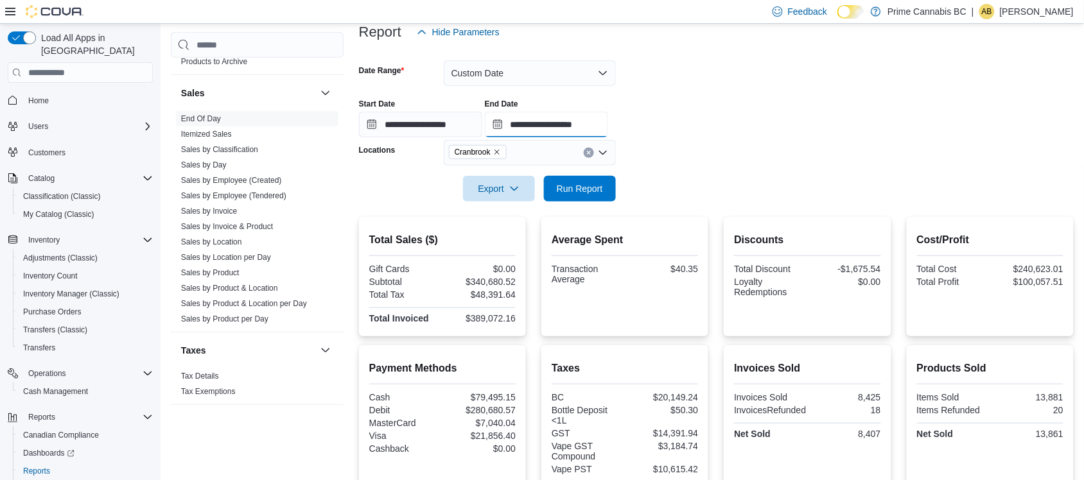
click at [582, 120] on input "**********" at bounding box center [546, 125] width 123 height 26
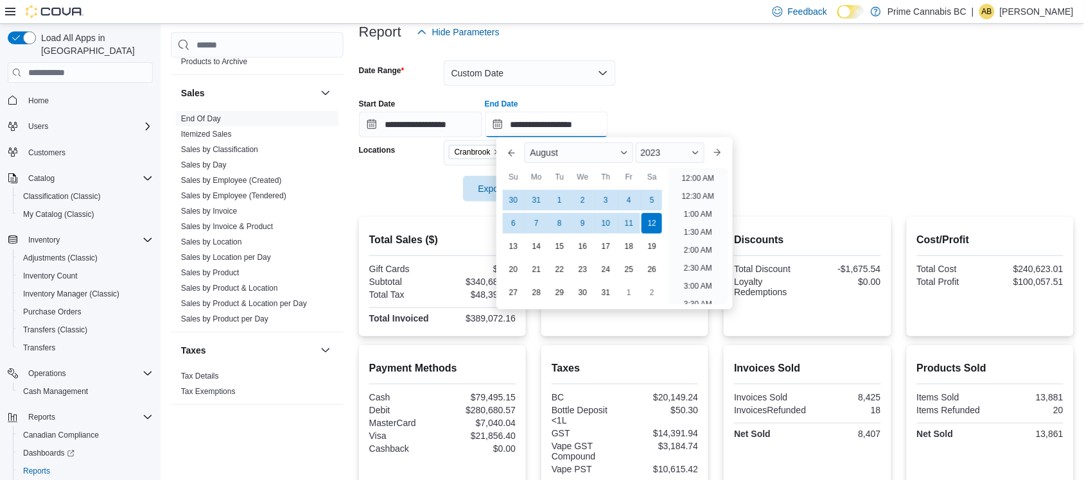
scroll to position [729, 0]
click at [676, 155] on div "2023" at bounding box center [670, 153] width 69 height 21
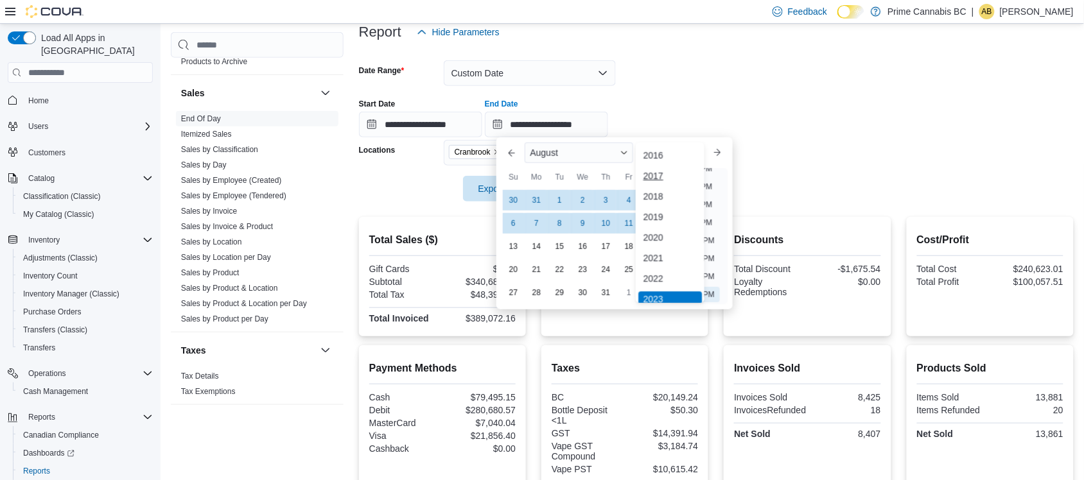
scroll to position [4, 0]
click at [656, 272] on div "2022" at bounding box center [671, 274] width 64 height 15
type input "**********"
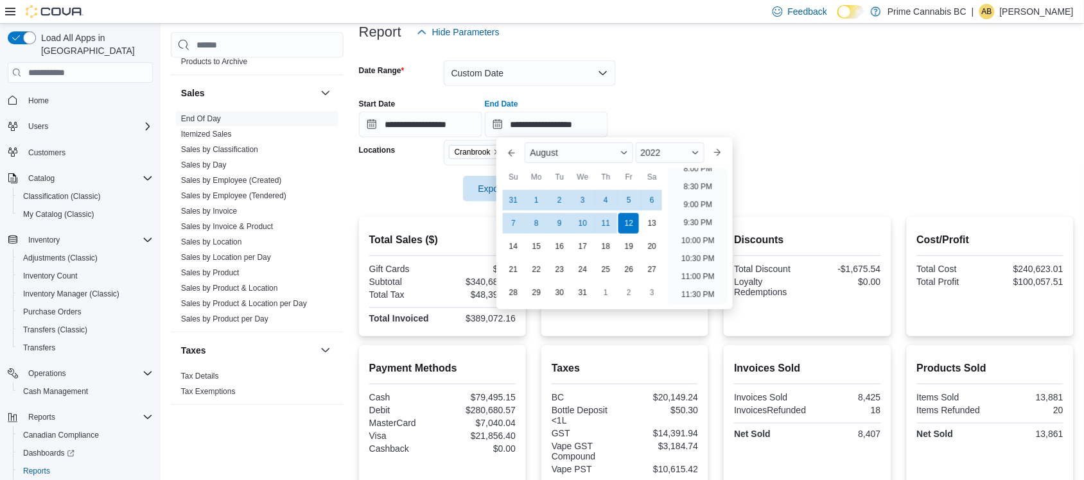
click at [809, 120] on div "**********" at bounding box center [716, 113] width 715 height 49
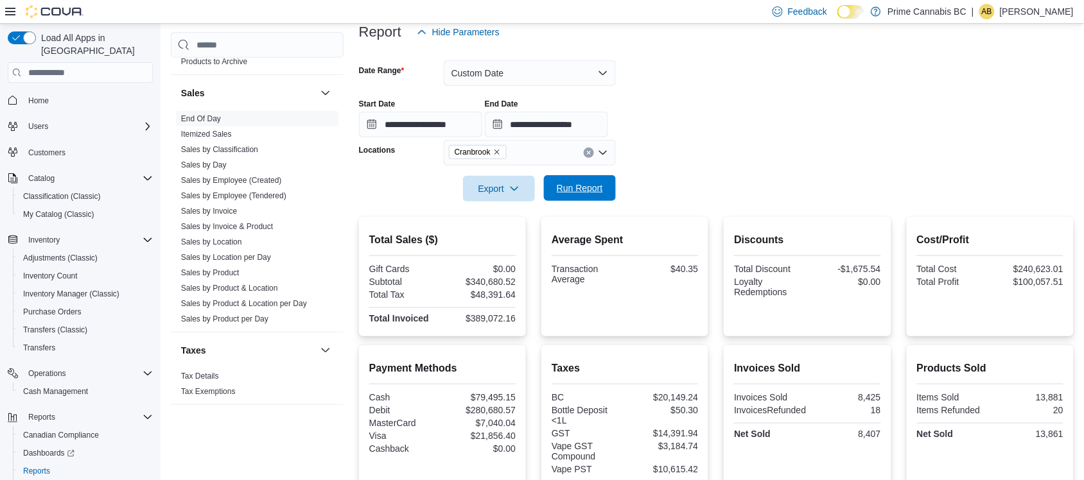
click at [579, 186] on span "Run Report" at bounding box center [580, 188] width 46 height 13
click at [485, 281] on div "$322,541.52" at bounding box center [480, 282] width 71 height 10
copy div "322,541.52"
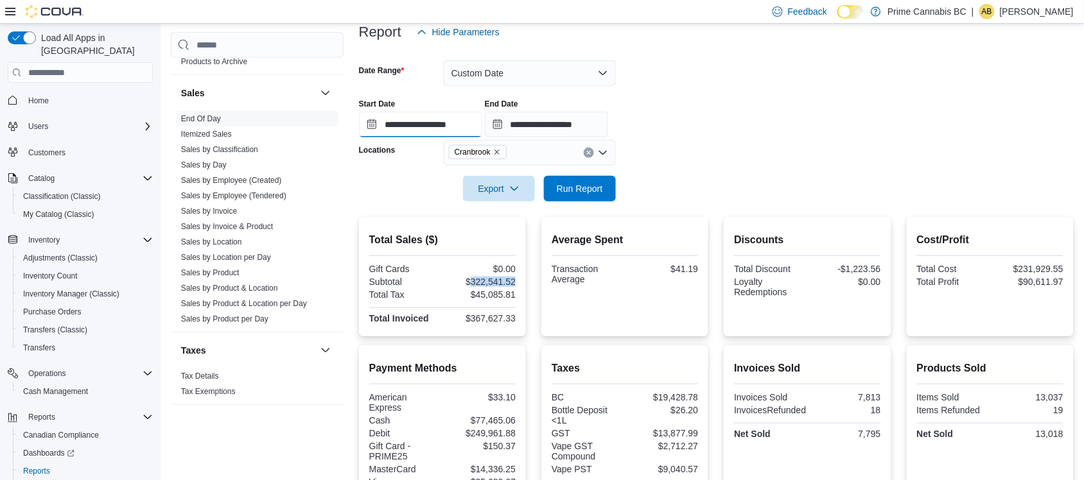
click at [437, 119] on input "**********" at bounding box center [420, 125] width 123 height 26
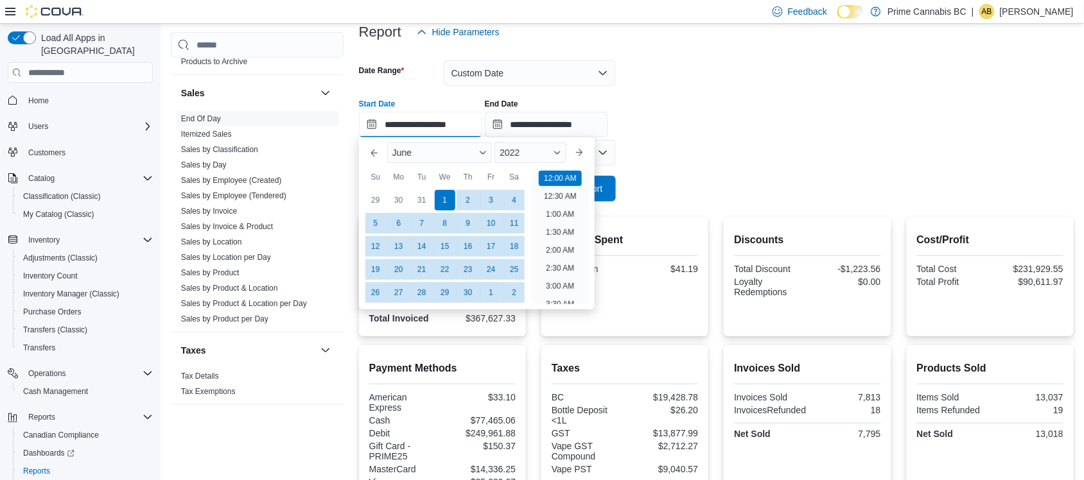
scroll to position [40, 0]
click at [560, 158] on div "2022" at bounding box center [531, 153] width 72 height 21
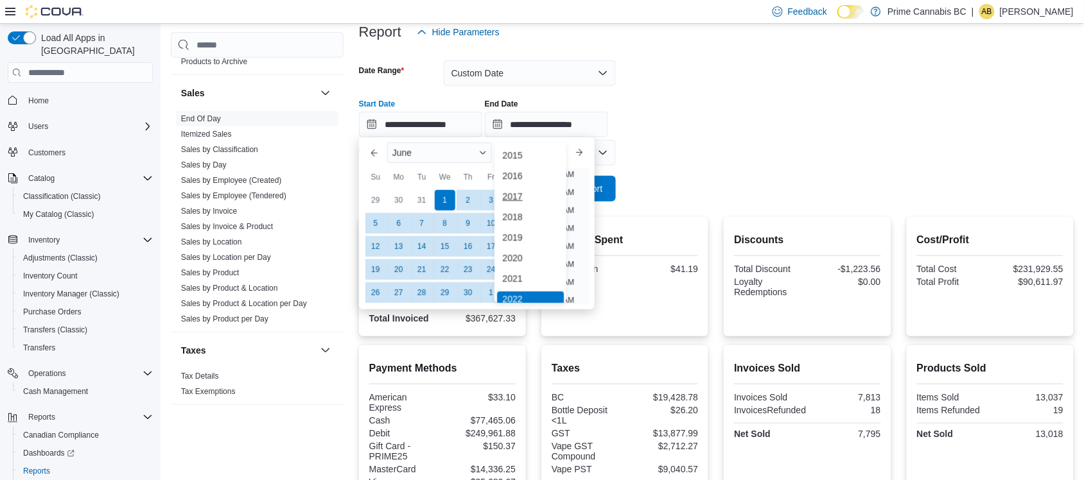
scroll to position [4, 0]
click at [522, 269] on div "2021" at bounding box center [530, 274] width 67 height 15
type input "**********"
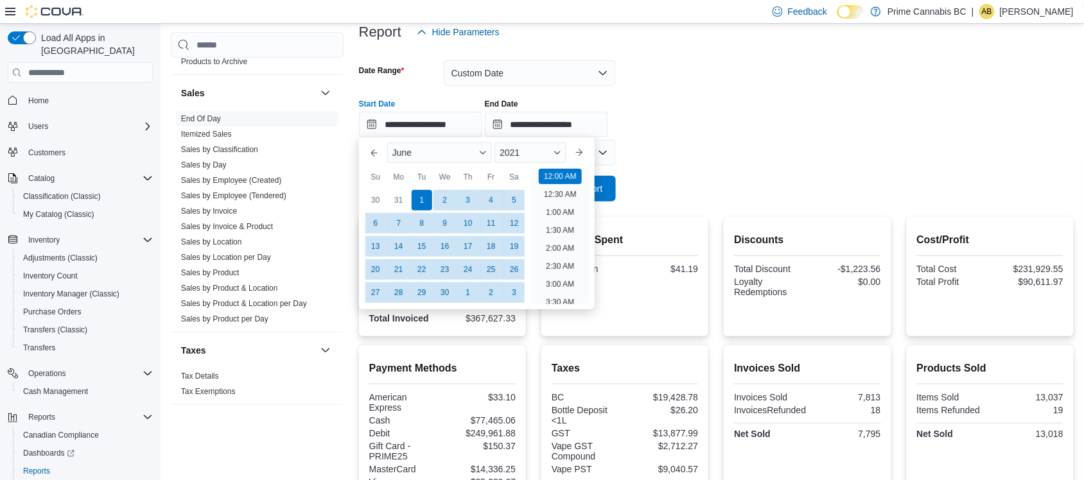
click at [701, 105] on div "**********" at bounding box center [716, 113] width 715 height 49
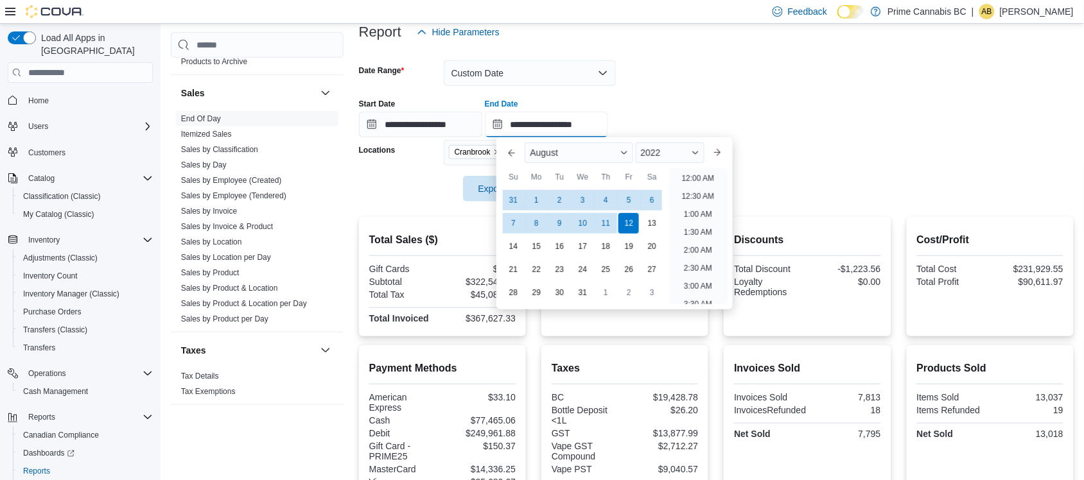
click at [596, 121] on input "**********" at bounding box center [546, 125] width 123 height 26
click at [661, 153] on span "2022" at bounding box center [651, 153] width 20 height 10
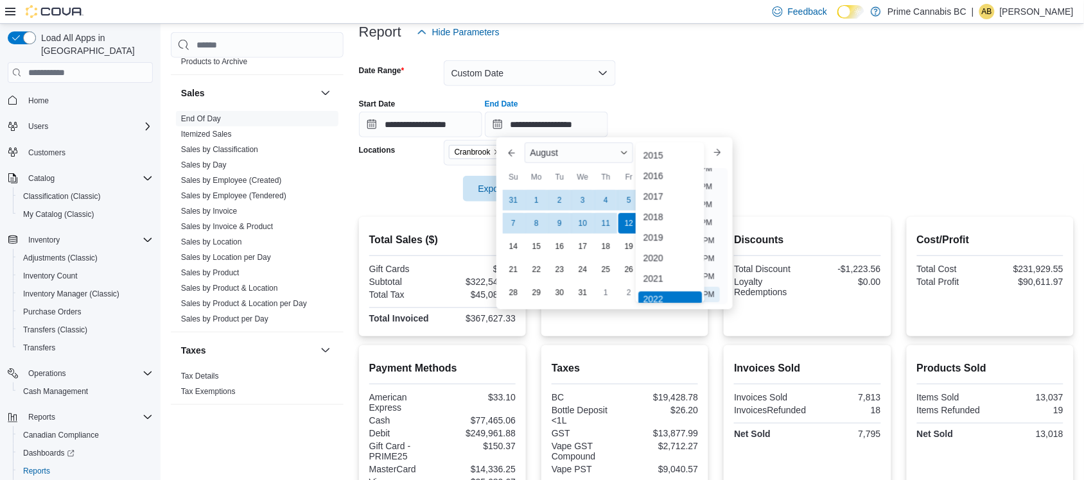
scroll to position [4, 0]
click at [663, 272] on div "2021" at bounding box center [671, 274] width 64 height 15
type input "**********"
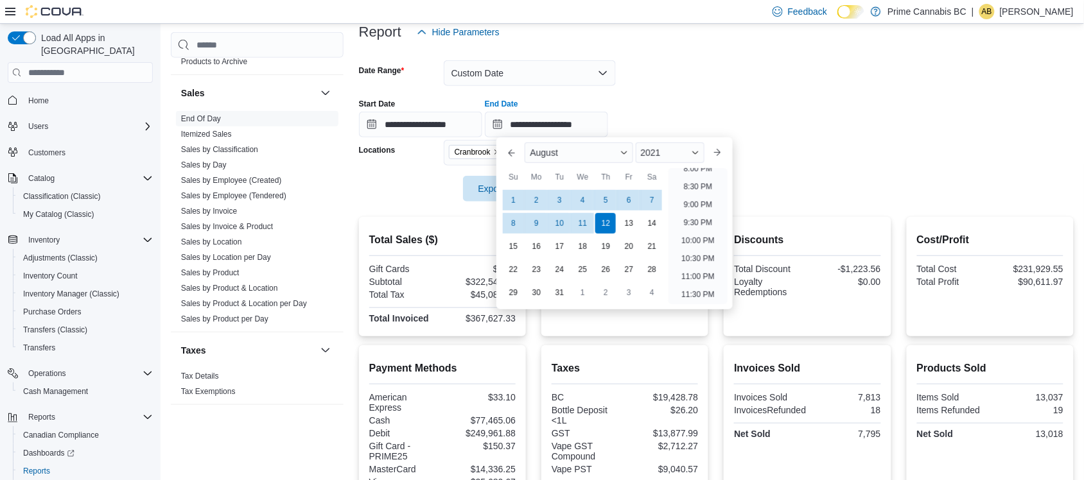
click at [817, 122] on div "**********" at bounding box center [716, 113] width 715 height 49
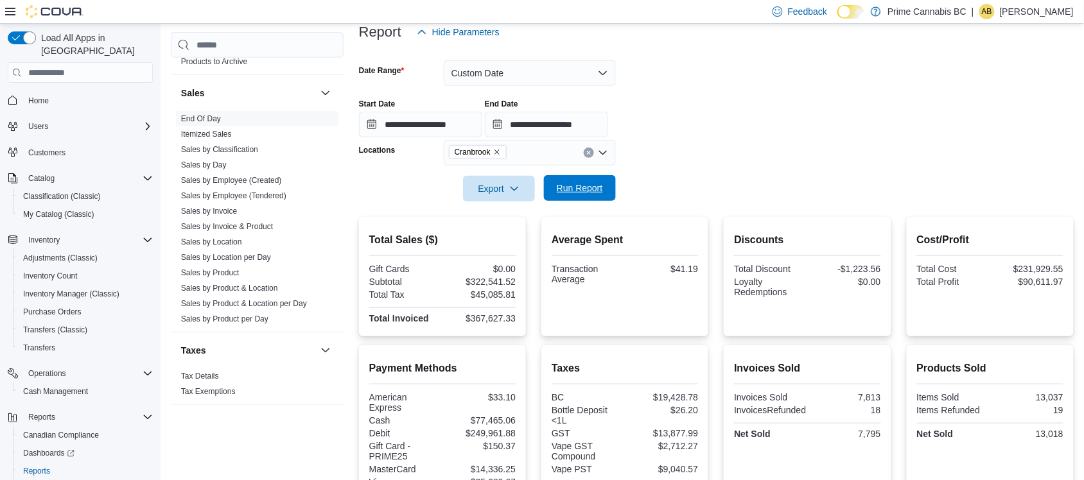
click at [579, 184] on span "Run Report" at bounding box center [580, 188] width 46 height 13
click at [485, 278] on div "$234,874.91" at bounding box center [480, 282] width 71 height 10
copy div "234,874.91"
click at [450, 123] on input "**********" at bounding box center [420, 125] width 123 height 26
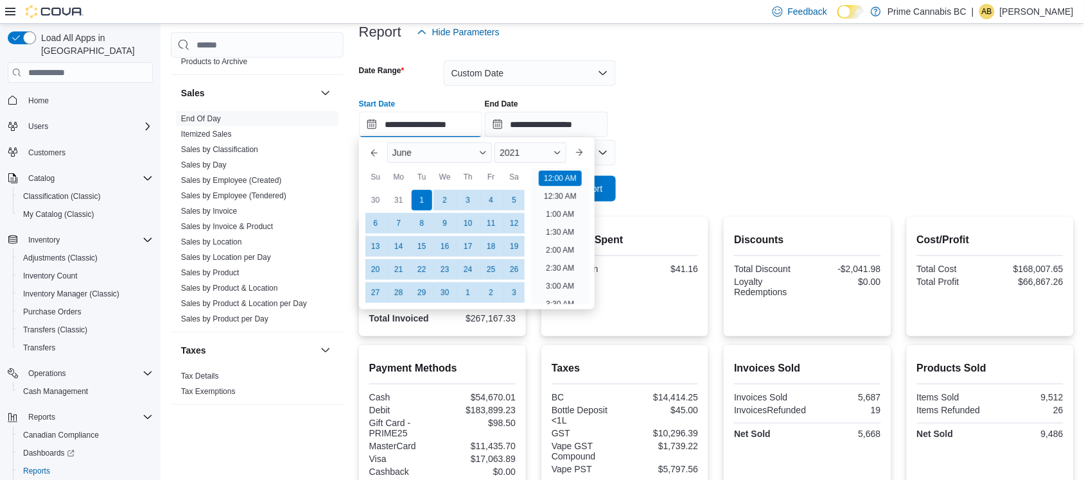
scroll to position [40, 0]
click at [540, 152] on div "2021" at bounding box center [531, 153] width 72 height 21
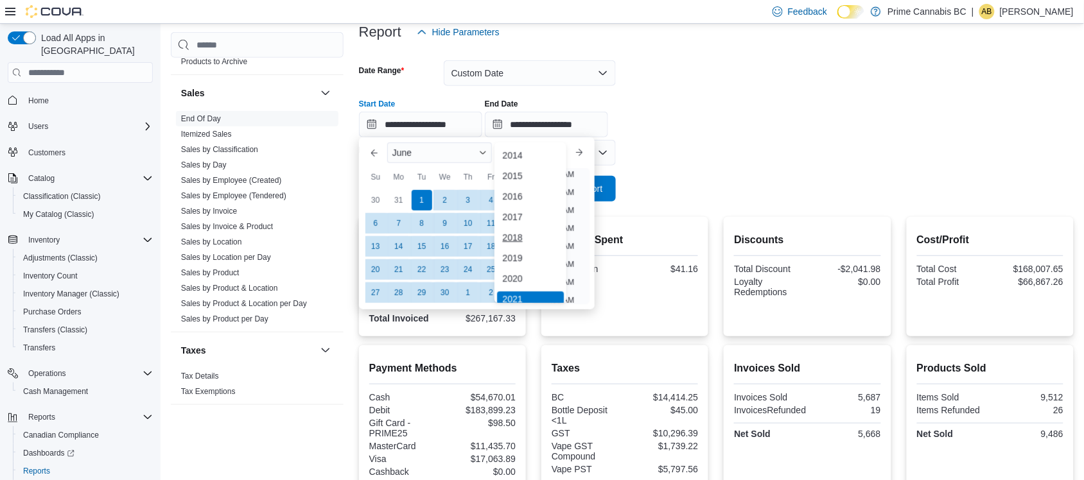
scroll to position [4, 0]
click at [509, 274] on div "2020" at bounding box center [530, 274] width 67 height 15
type input "**********"
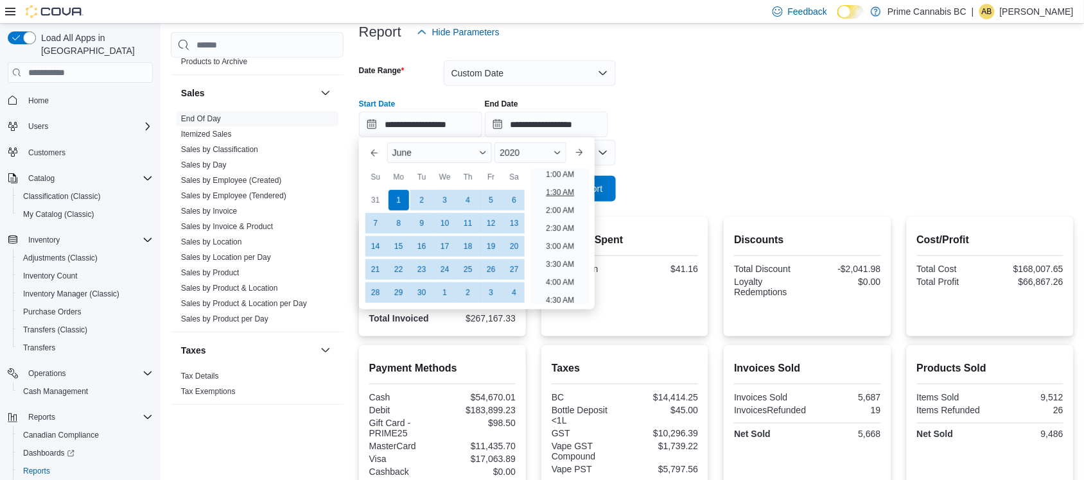
scroll to position [2, 0]
click at [586, 113] on input "**********" at bounding box center [546, 125] width 123 height 26
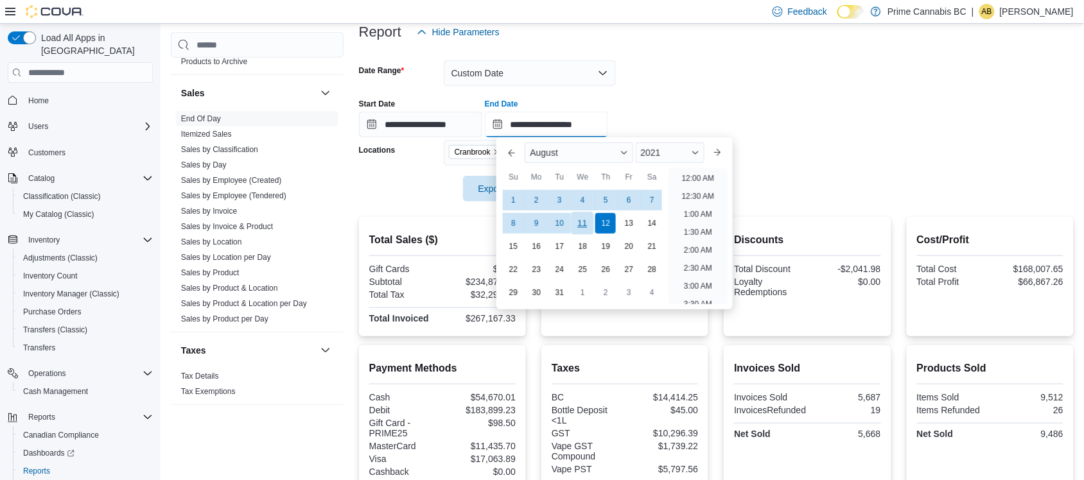
scroll to position [729, 0]
click at [691, 152] on div "2021" at bounding box center [670, 153] width 69 height 21
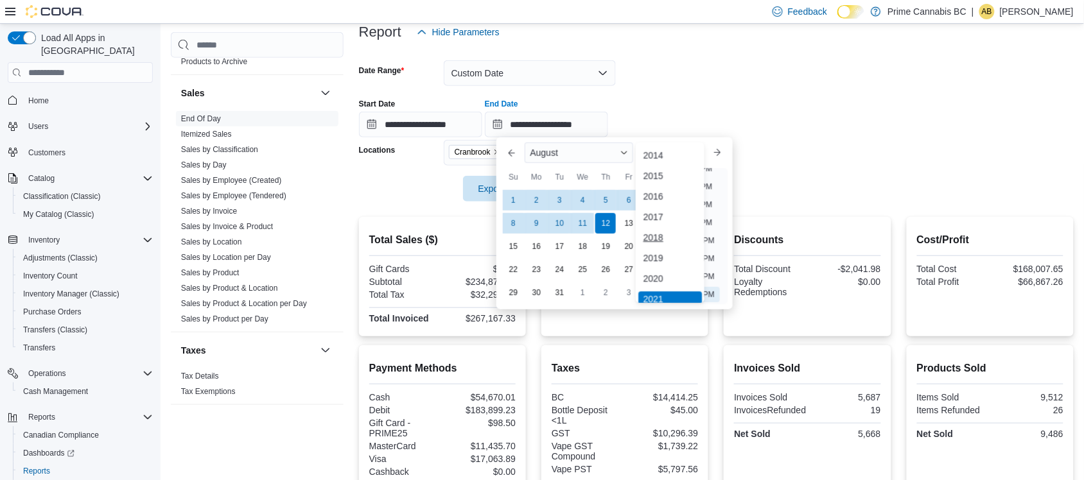
scroll to position [4, 0]
click at [658, 274] on div "2020" at bounding box center [671, 274] width 64 height 15
type input "**********"
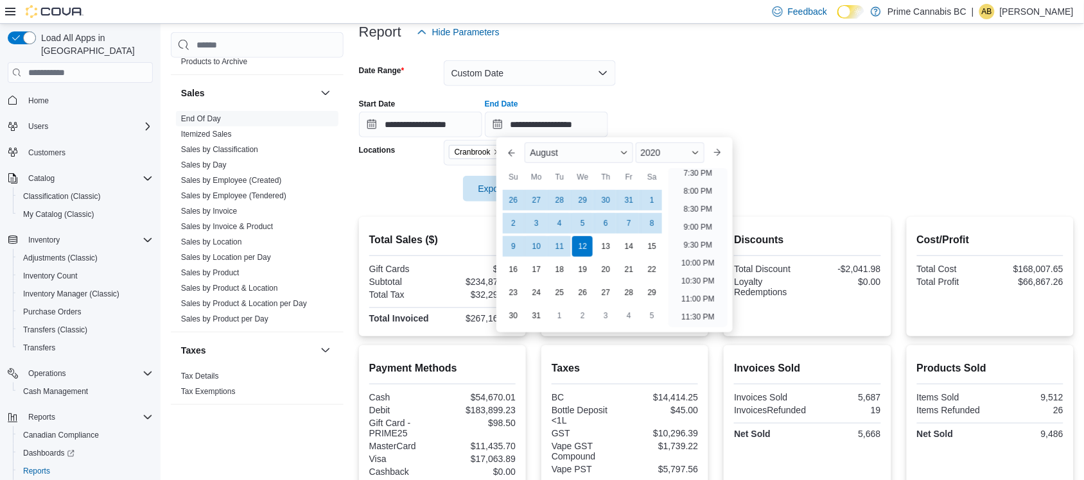
scroll to position [705, 0]
click at [823, 134] on div "**********" at bounding box center [716, 113] width 715 height 49
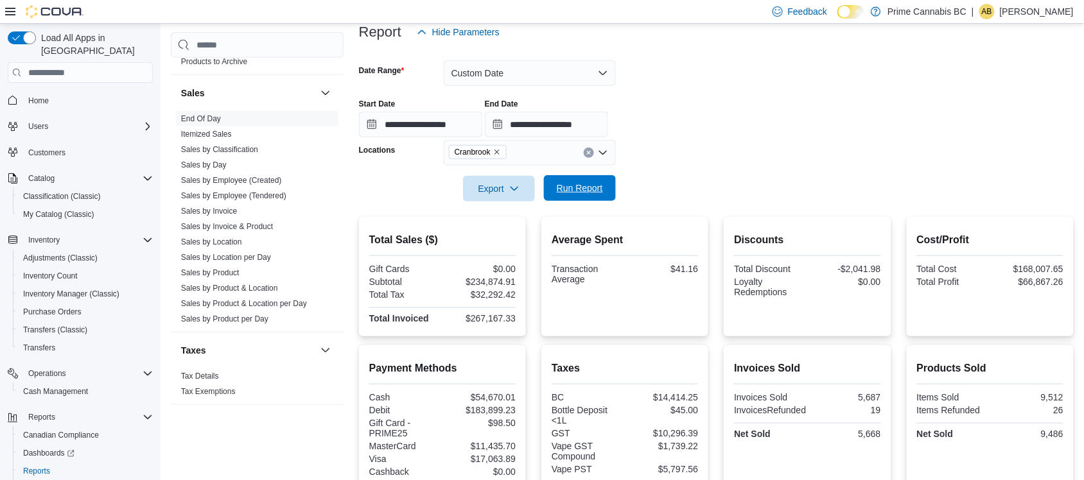
click at [569, 181] on span "Run Report" at bounding box center [580, 188] width 57 height 26
